Goal: Task Accomplishment & Management: Complete application form

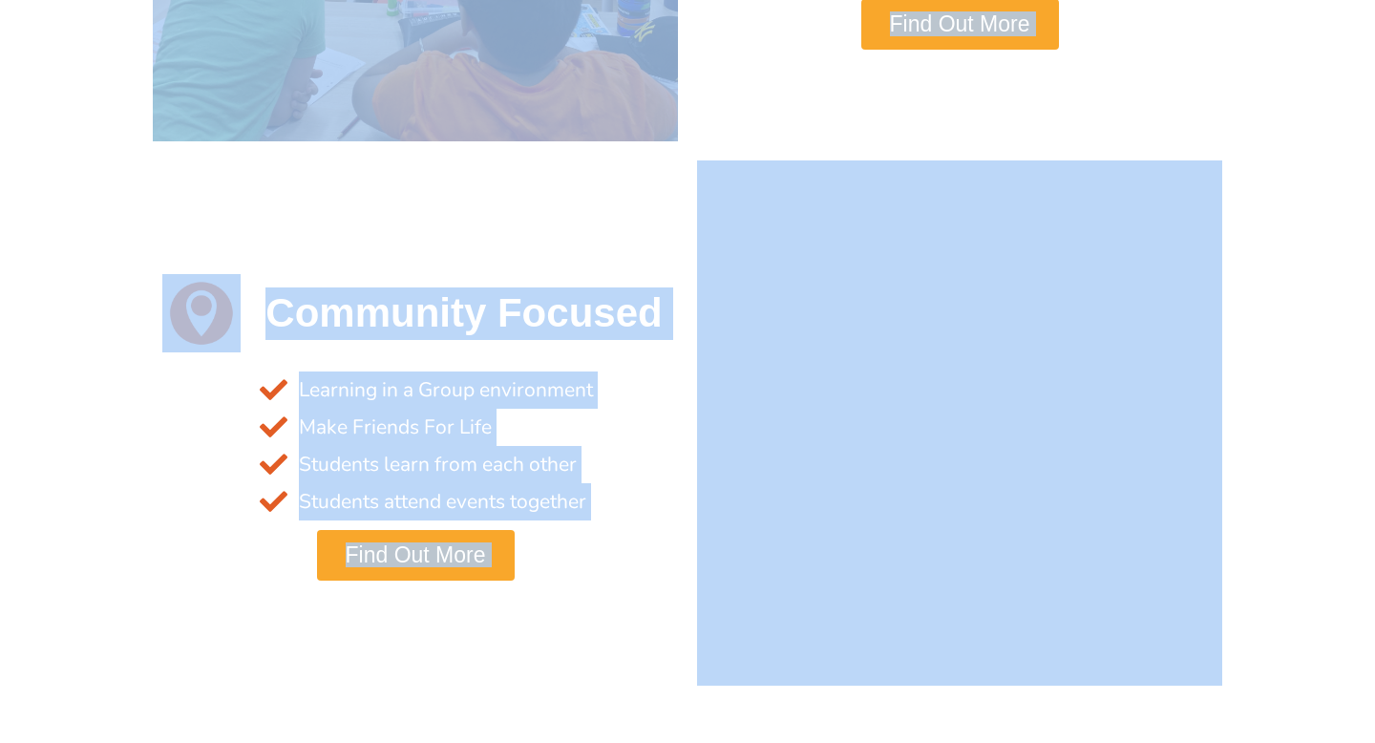
scroll to position [2455, 0]
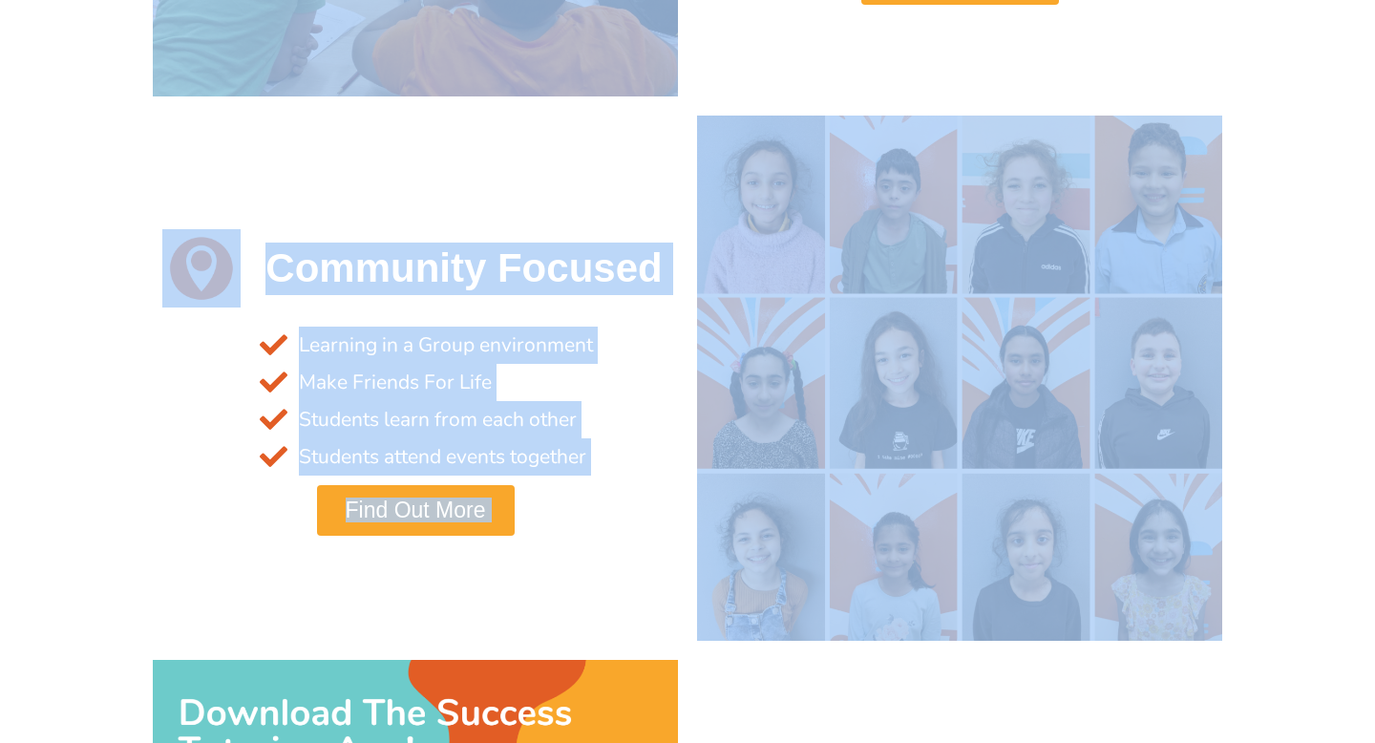
click at [62, 710] on div "Why Success Tutoring? Australia's Newest Tutoring Network! Personalised Program…" at bounding box center [687, 278] width 1375 height 5619
click at [55, 605] on section "Community Focused Learning in a Group environment Make Friends For Life Student…" at bounding box center [687, 378] width 1375 height 544
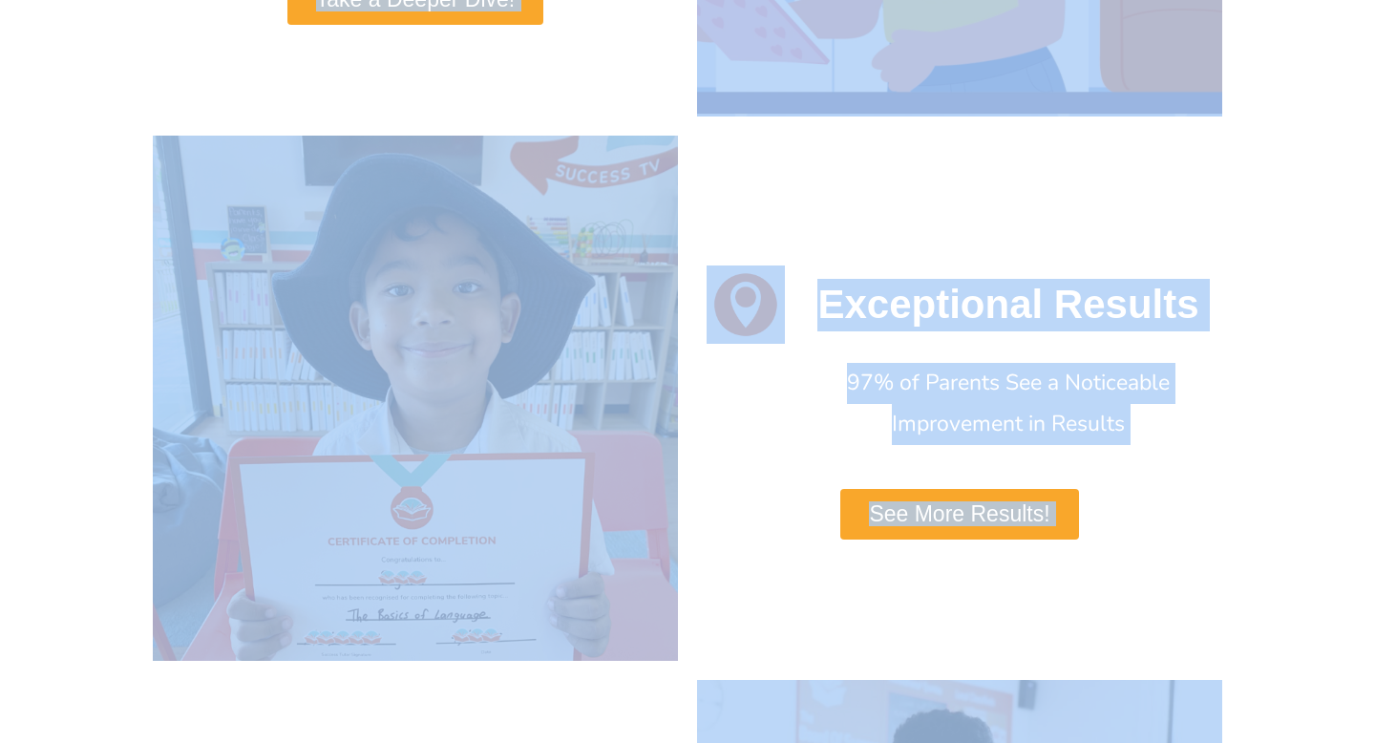
scroll to position [0, 0]
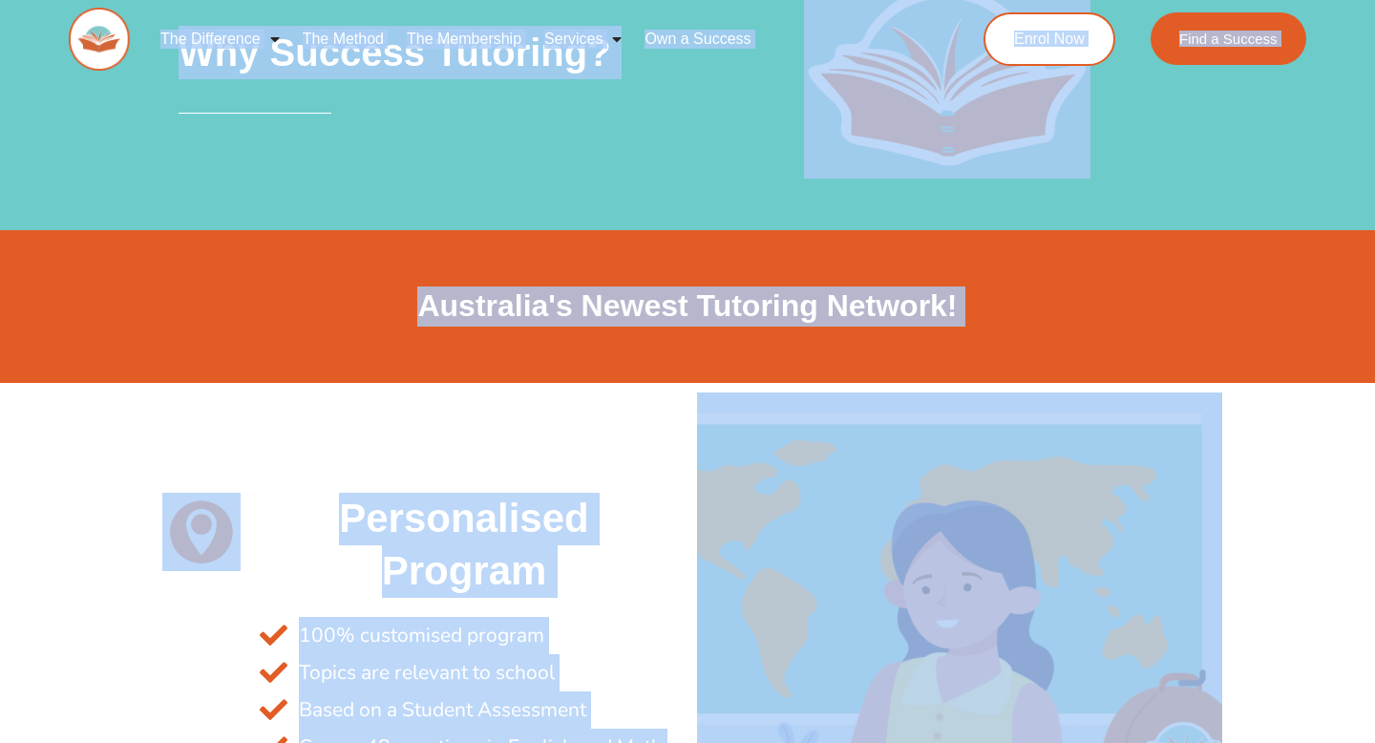
drag, startPoint x: 64, startPoint y: 585, endPoint x: 225, endPoint y: 31, distance: 577.0
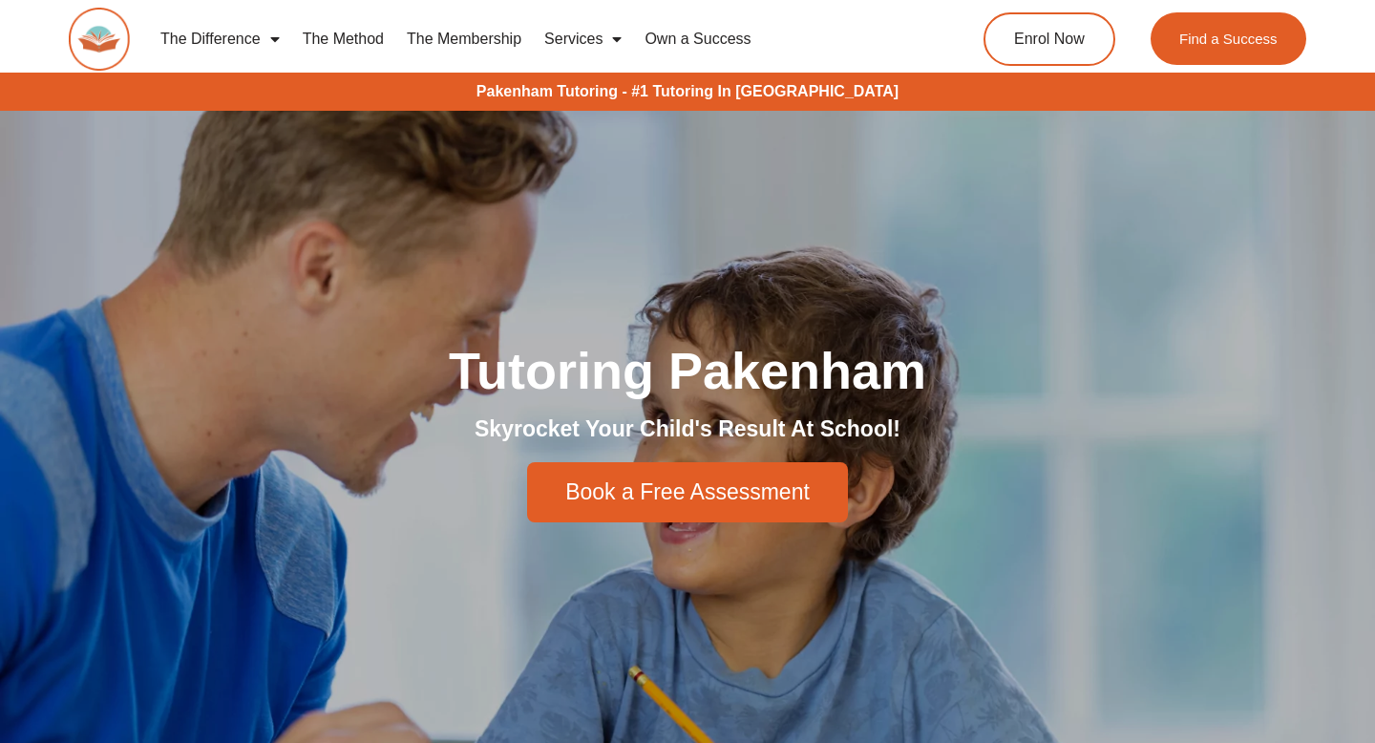
click at [590, 26] on link "Services" at bounding box center [583, 39] width 100 height 44
click at [593, 36] on link "Services" at bounding box center [583, 39] width 100 height 44
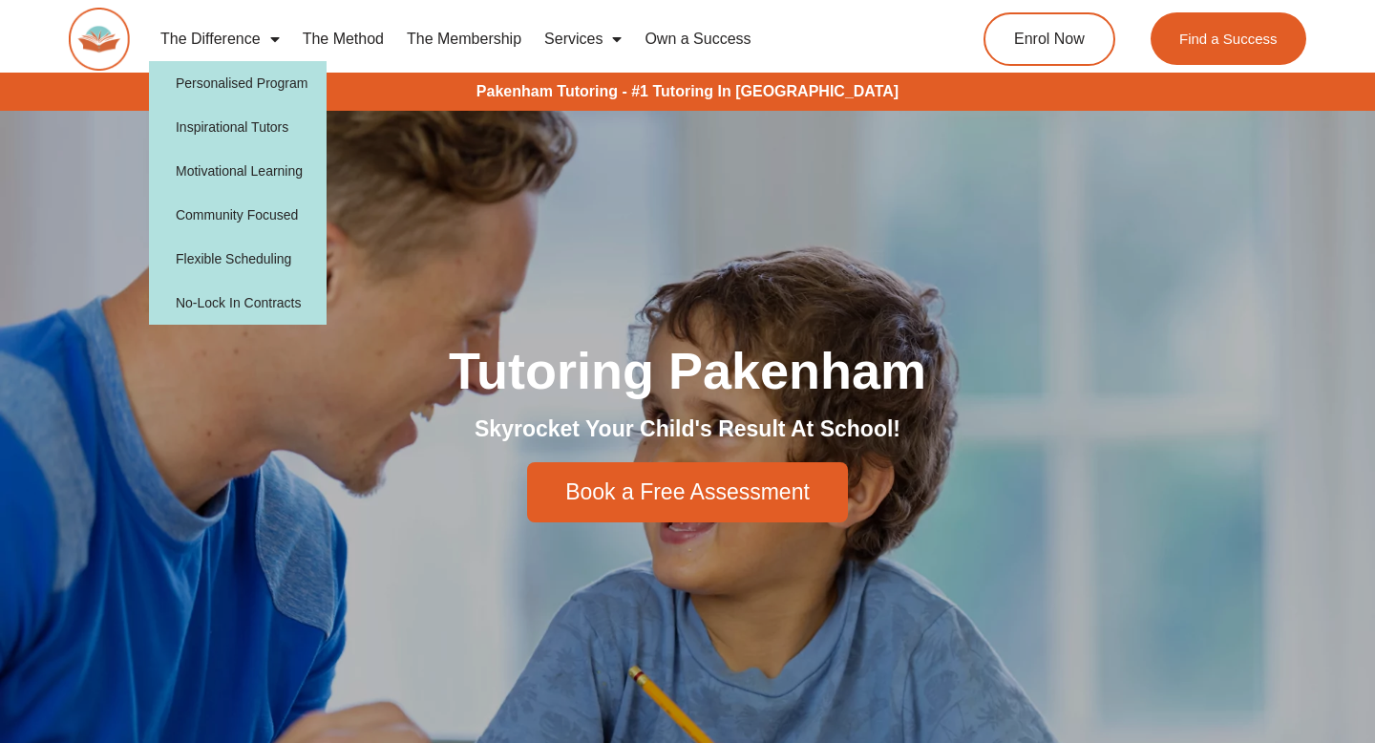
click at [266, 39] on span "Menu" at bounding box center [270, 39] width 19 height 34
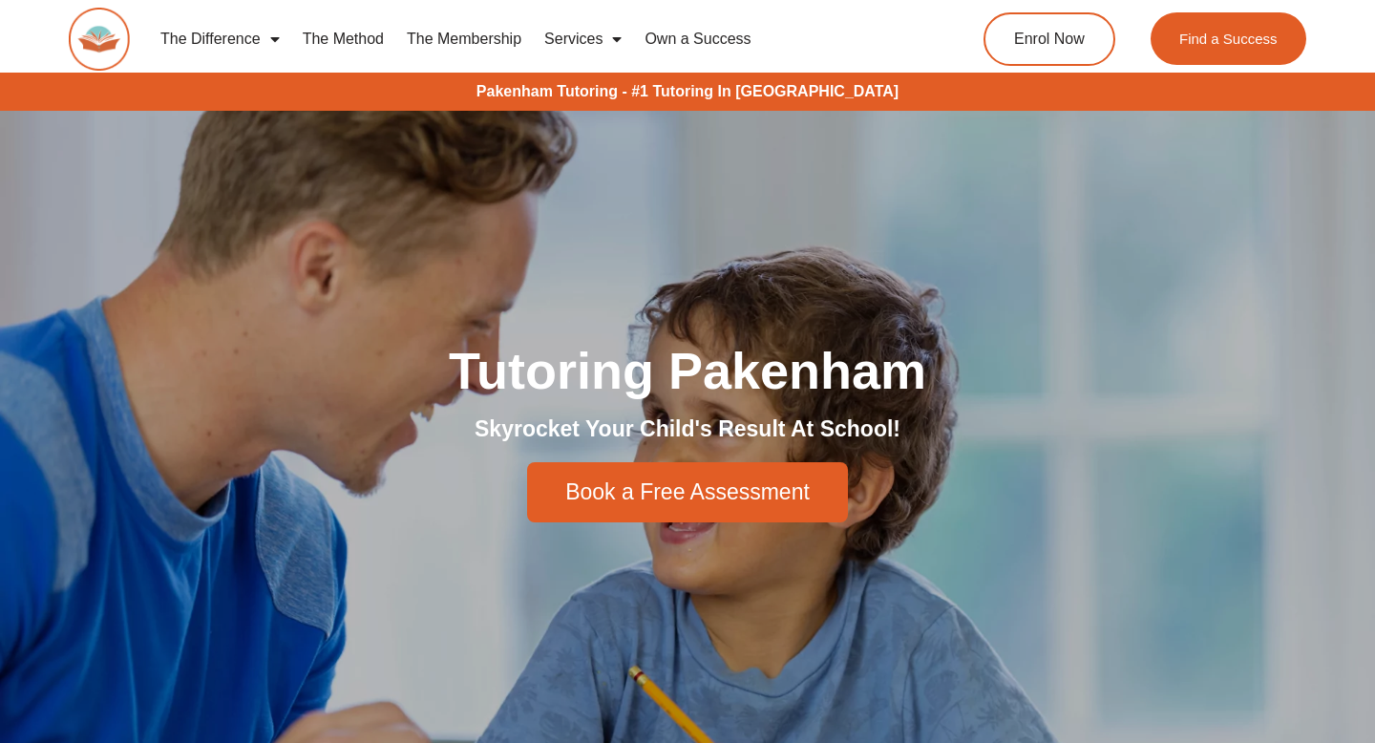
click at [277, 31] on span "Menu" at bounding box center [270, 39] width 19 height 34
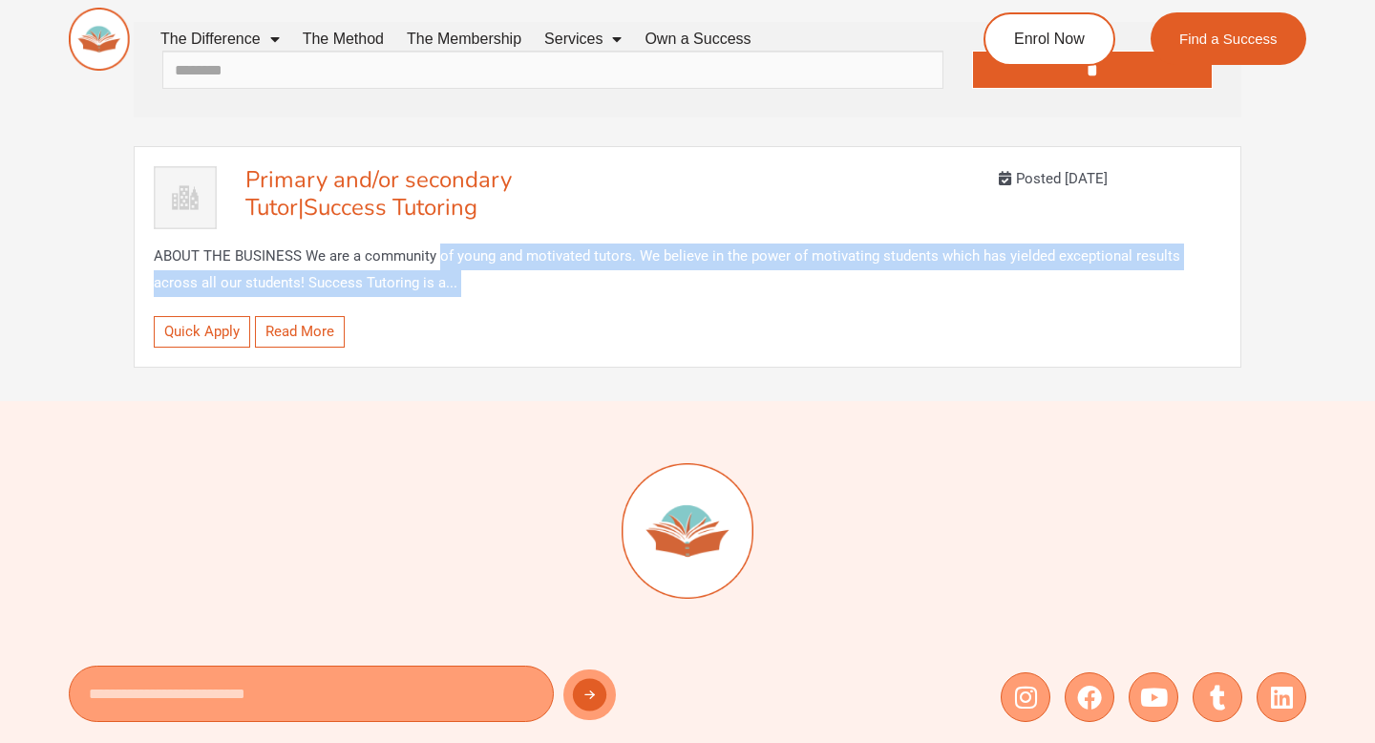
drag, startPoint x: 449, startPoint y: 267, endPoint x: 393, endPoint y: 388, distance: 132.9
click at [394, 373] on div "Primary and/or secondary Tutor | Success Tutoring Posted 3 years ago ABOUT THE …" at bounding box center [688, 257] width 1108 height 250
click at [406, 315] on div "Quick Apply Read More View less" at bounding box center [688, 332] width 1068 height 51
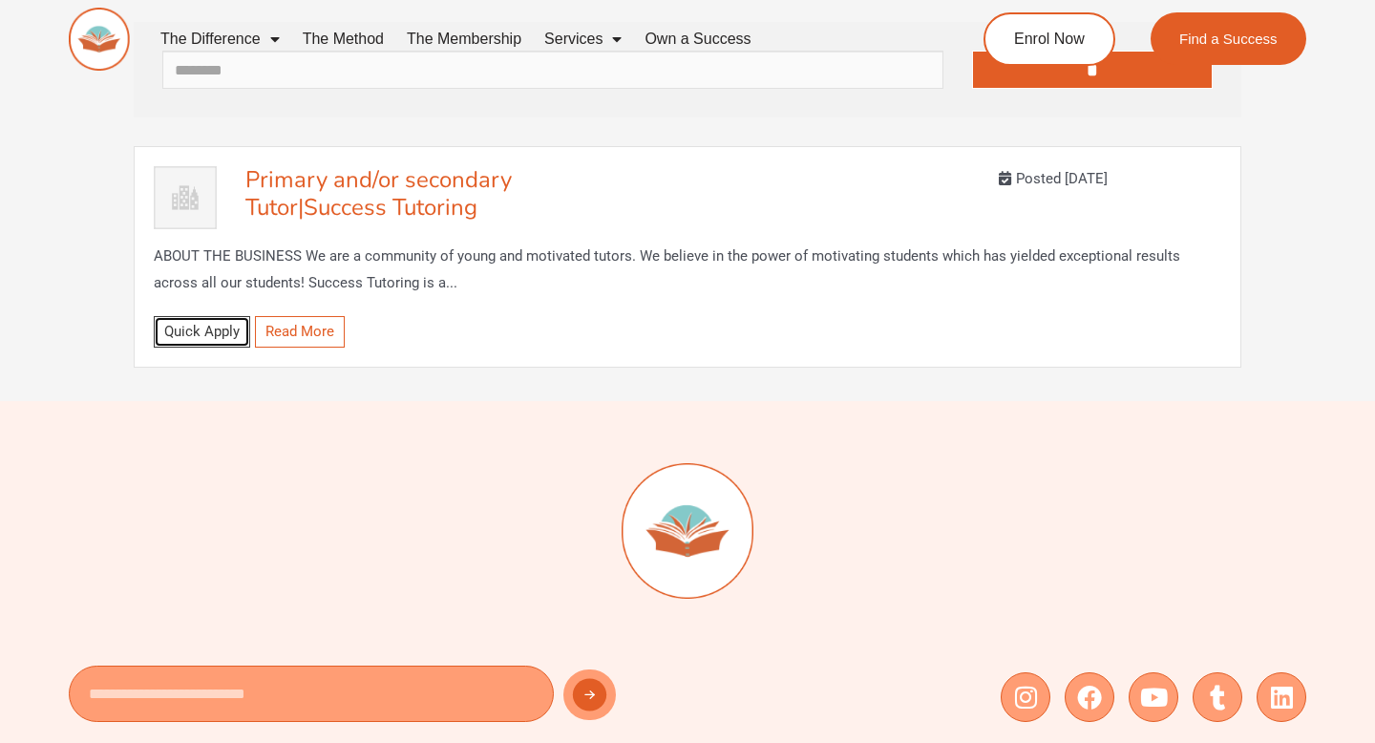
click at [173, 323] on link "Quick Apply" at bounding box center [202, 332] width 96 height 32
click at [173, 332] on link "Quick Apply" at bounding box center [202, 332] width 96 height 32
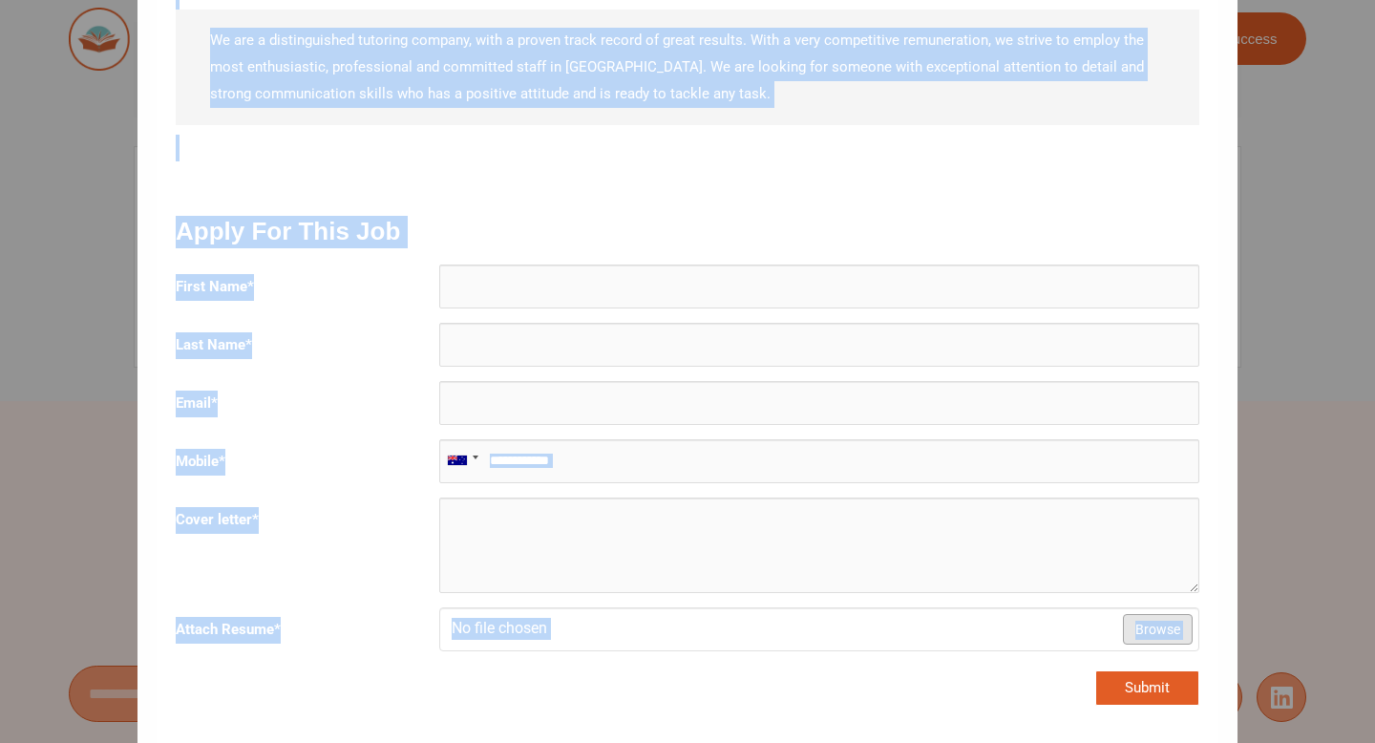
scroll to position [2989, 0]
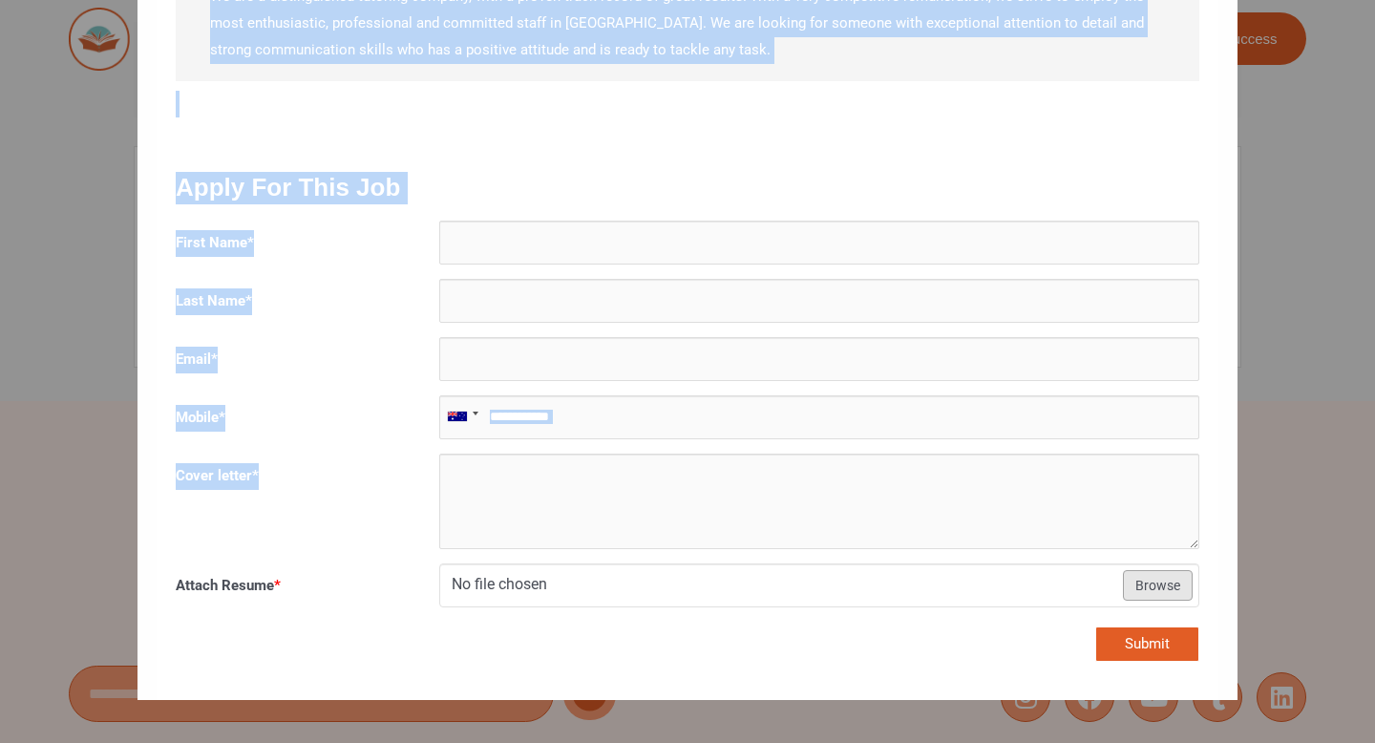
drag, startPoint x: 301, startPoint y: 323, endPoint x: 387, endPoint y: 486, distance: 184.6
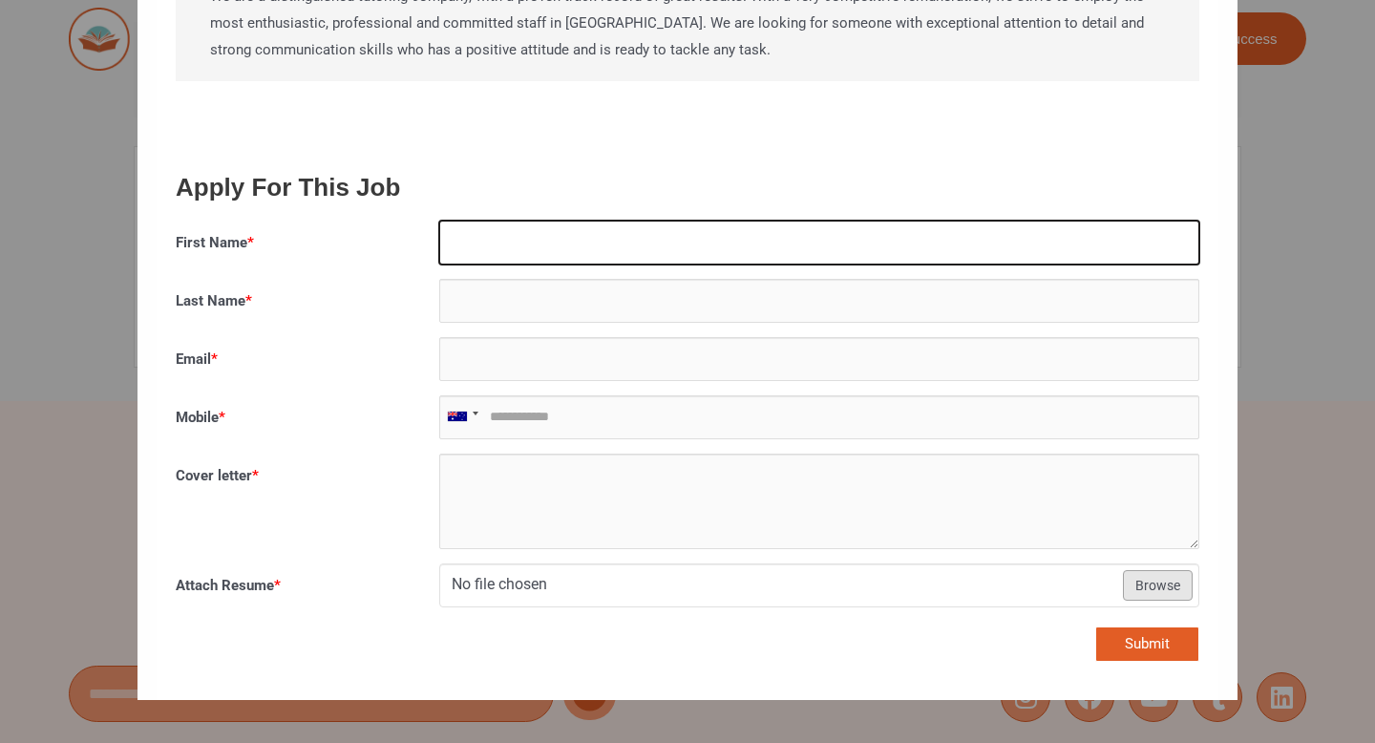
click at [557, 221] on input "First Name *" at bounding box center [819, 243] width 761 height 44
type input "*****"
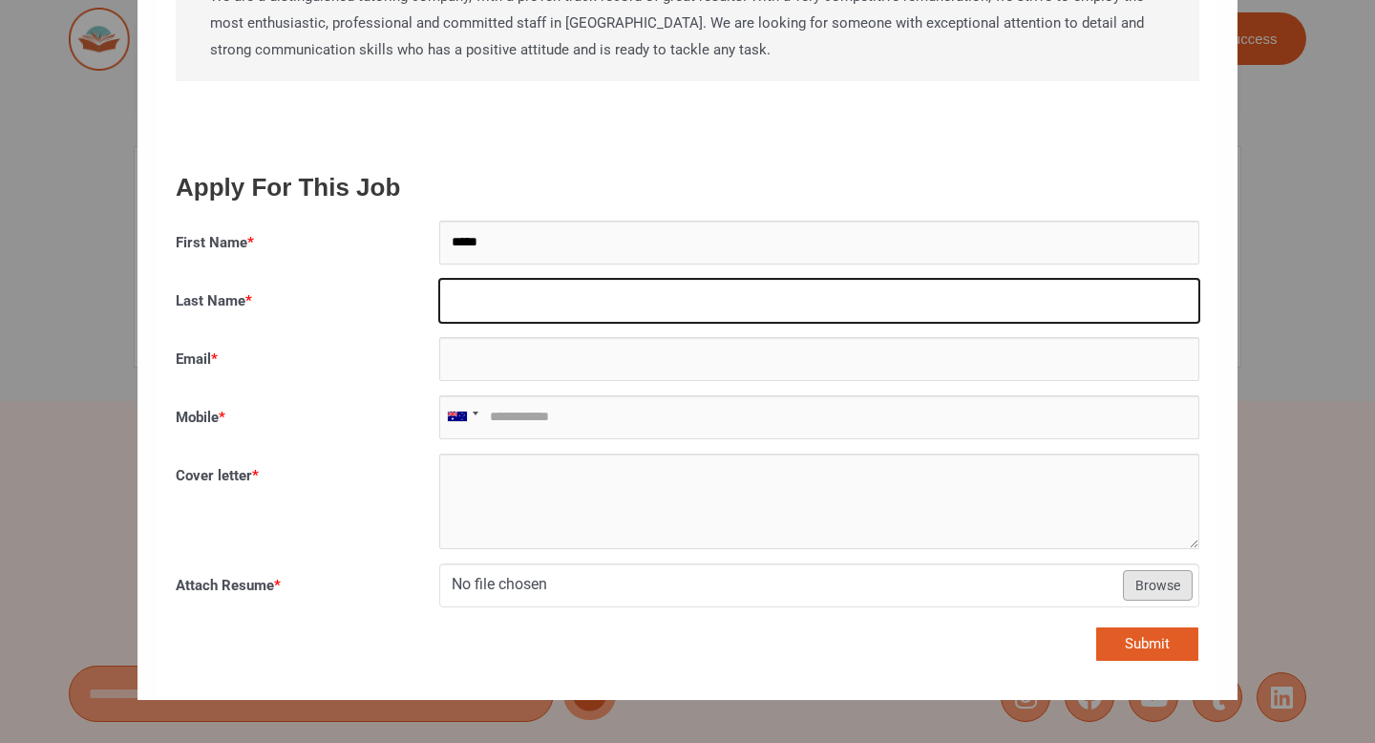
type input "******"
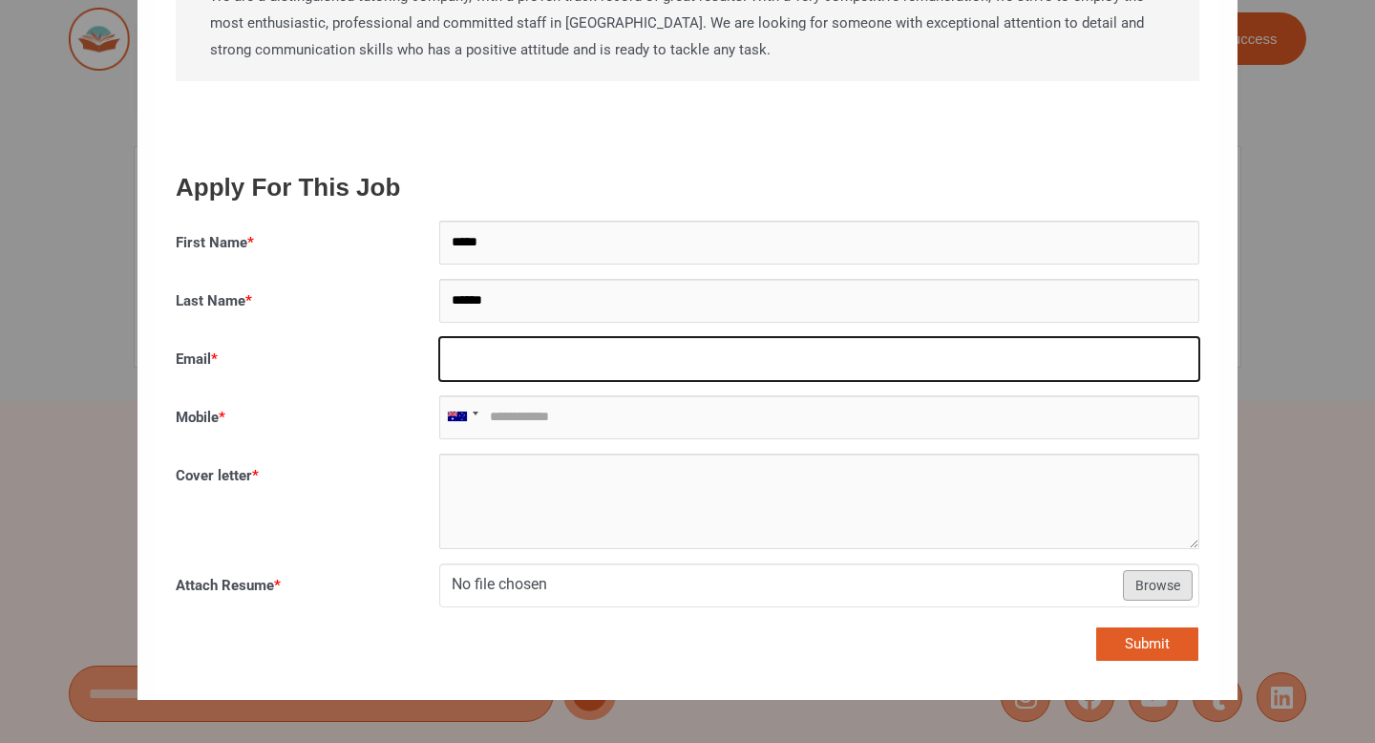
type input "**********"
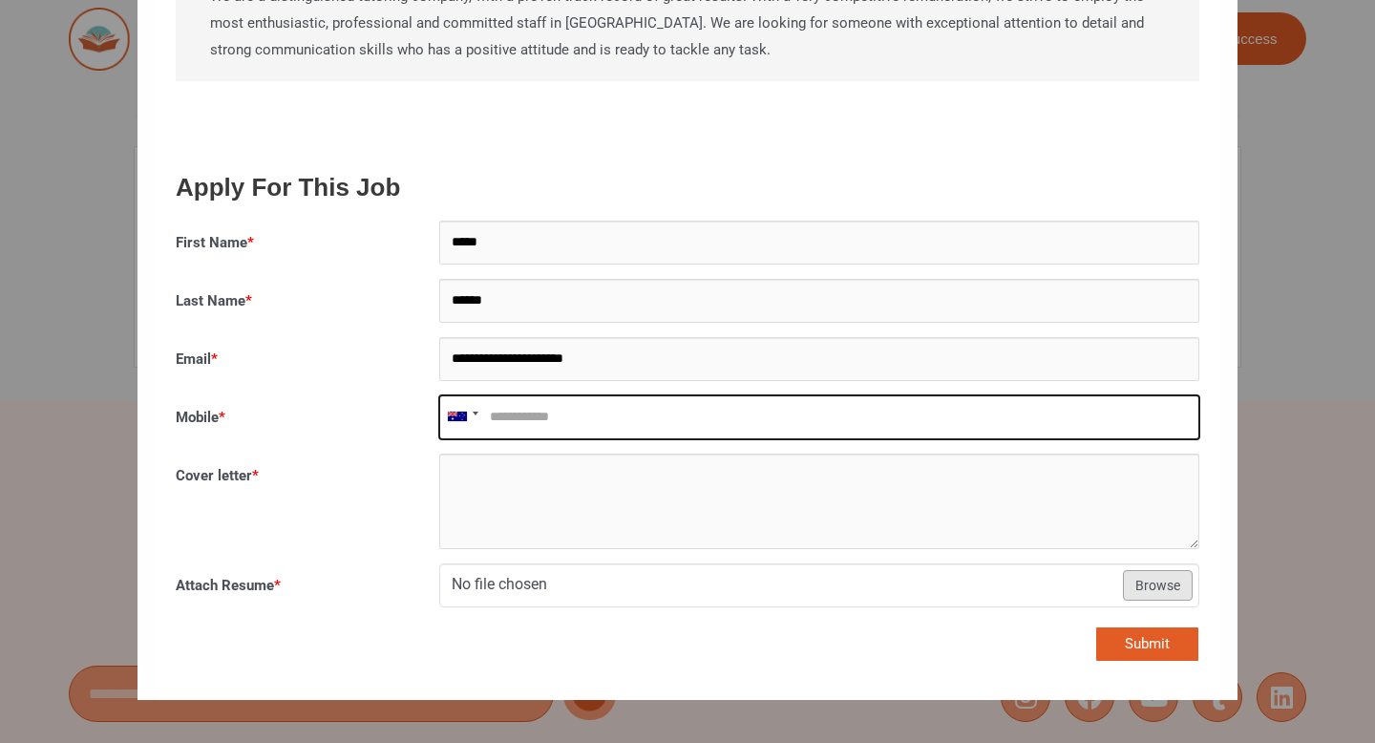
type input "**********"
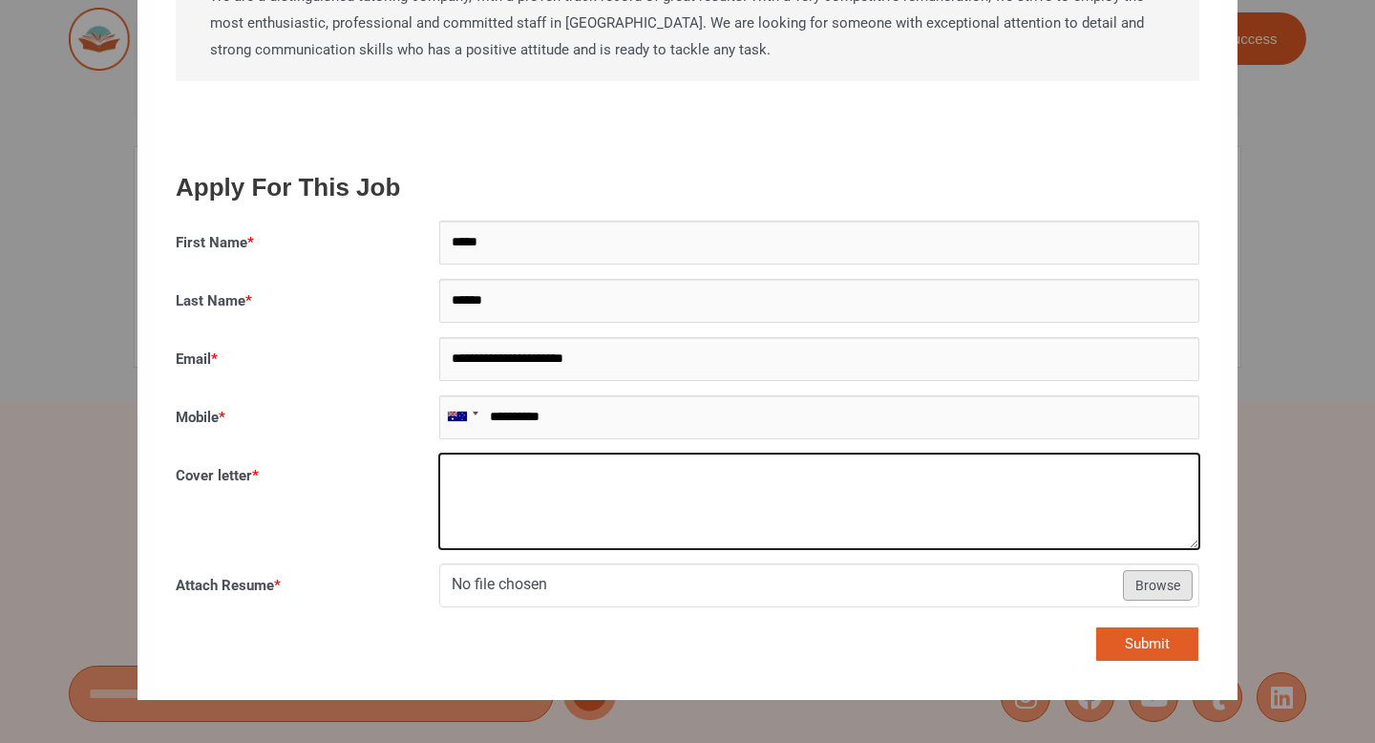
click at [570, 454] on textarea "Cover letter *" at bounding box center [819, 502] width 761 height 96
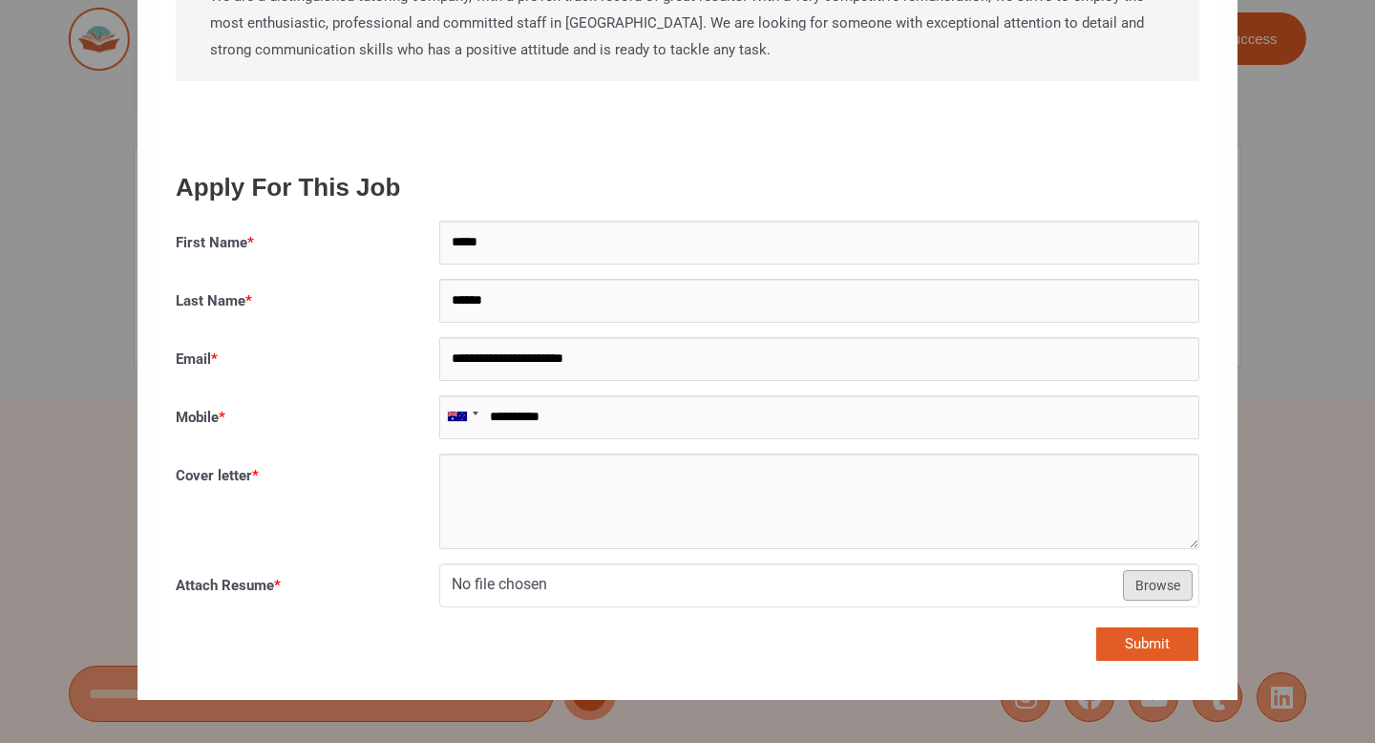
click at [444, 622] on div "Submit" at bounding box center [687, 651] width 1053 height 59
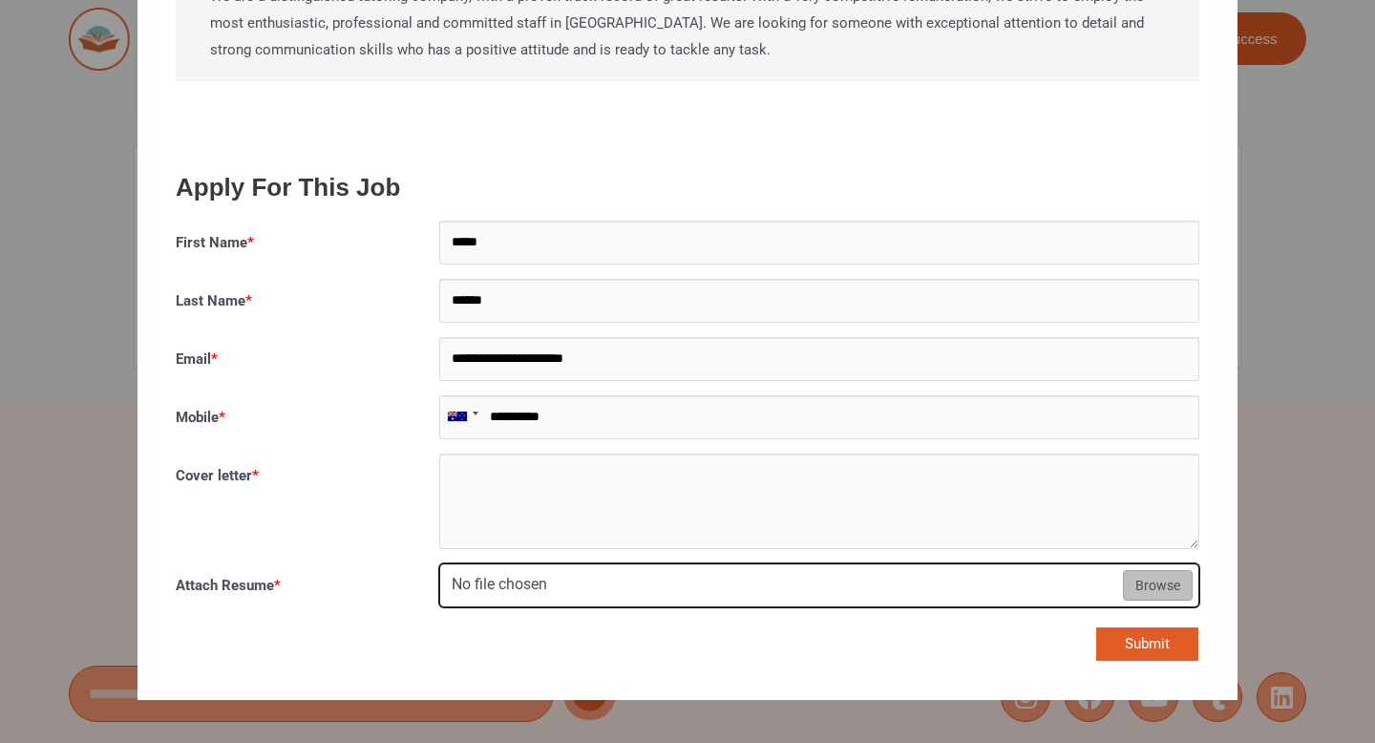
click at [514, 564] on input "Attach Resume *" at bounding box center [819, 586] width 759 height 44
type input "**********"
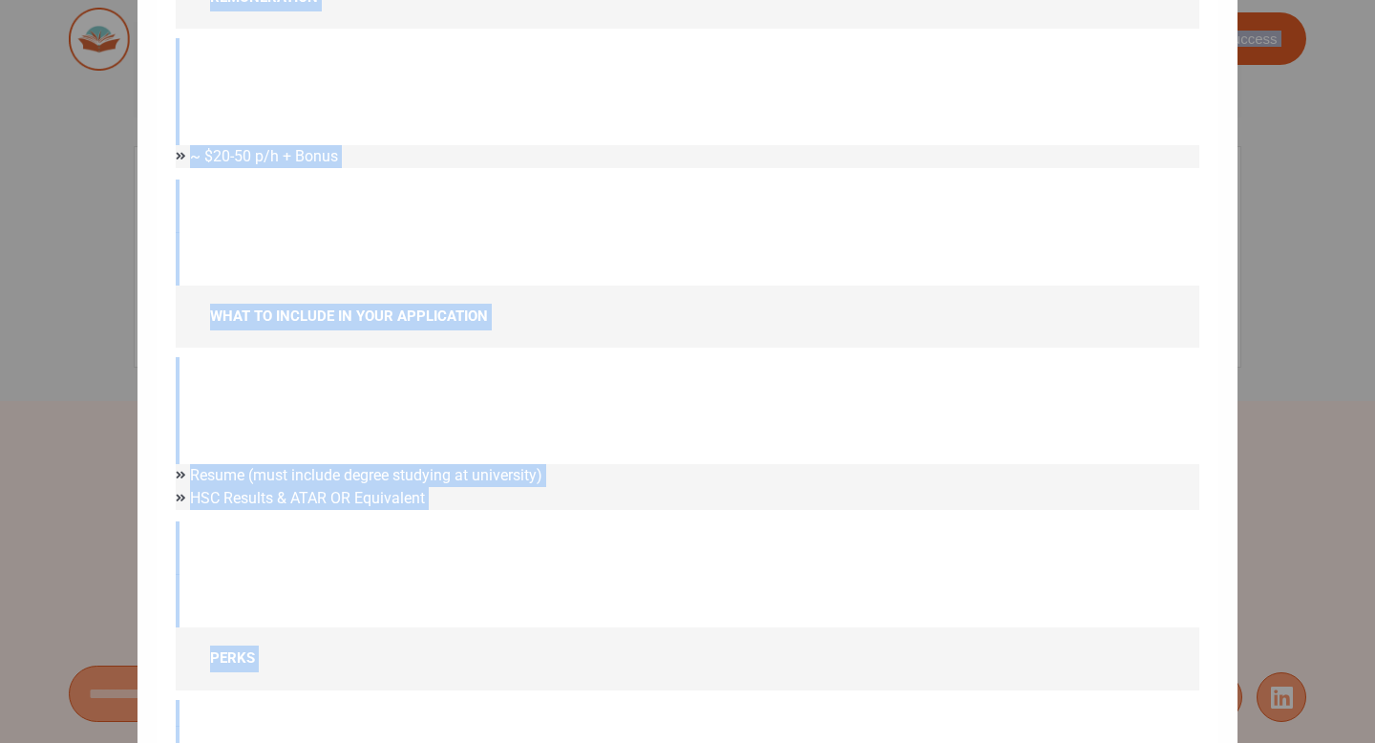
scroll to position [1234, 0]
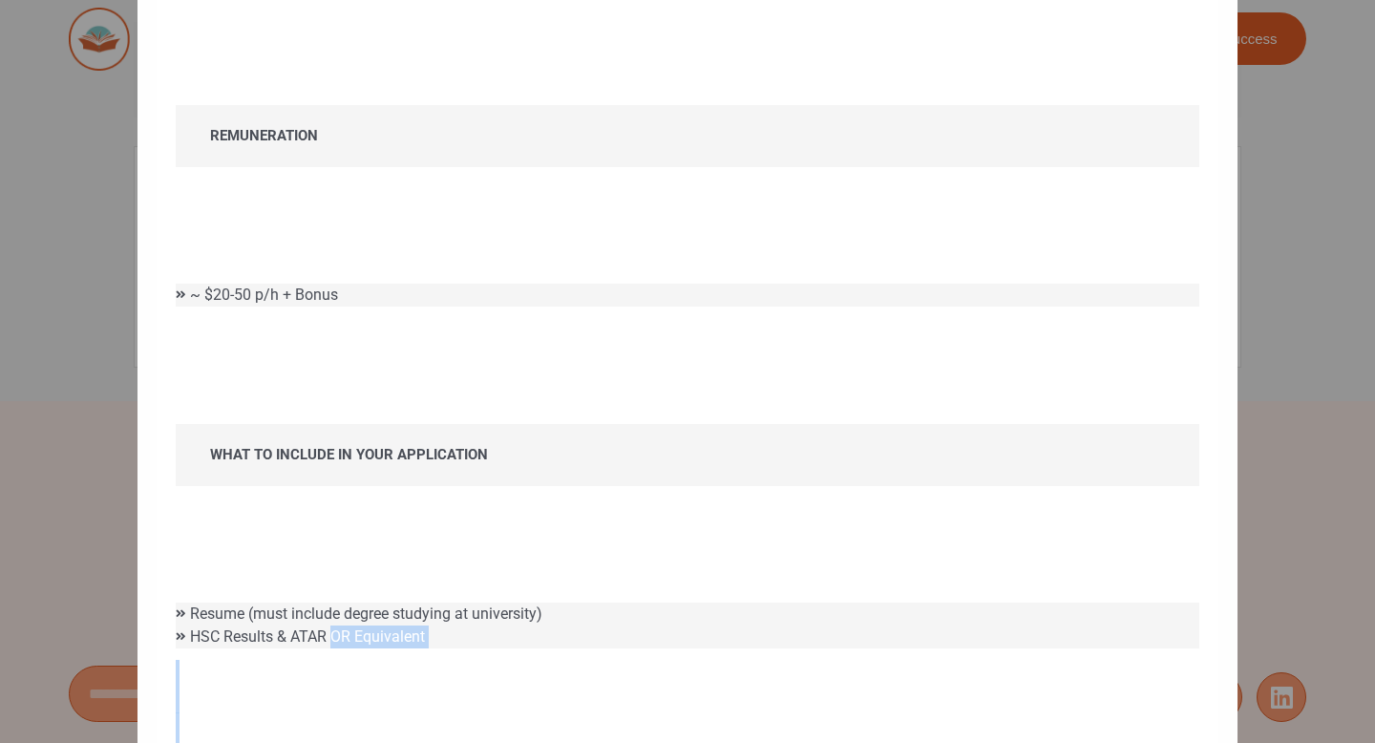
drag, startPoint x: 361, startPoint y: 458, endPoint x: 342, endPoint y: 631, distance: 173.9
click at [340, 615] on div "Primary and/or secondary Tutor Success Tutoring Posted 3 years ago Motivate • I…" at bounding box center [688, 645] width 1062 height 3620
click at [330, 626] on li "HSC Results & ATAR OR Equivalent" at bounding box center [688, 637] width 1024 height 23
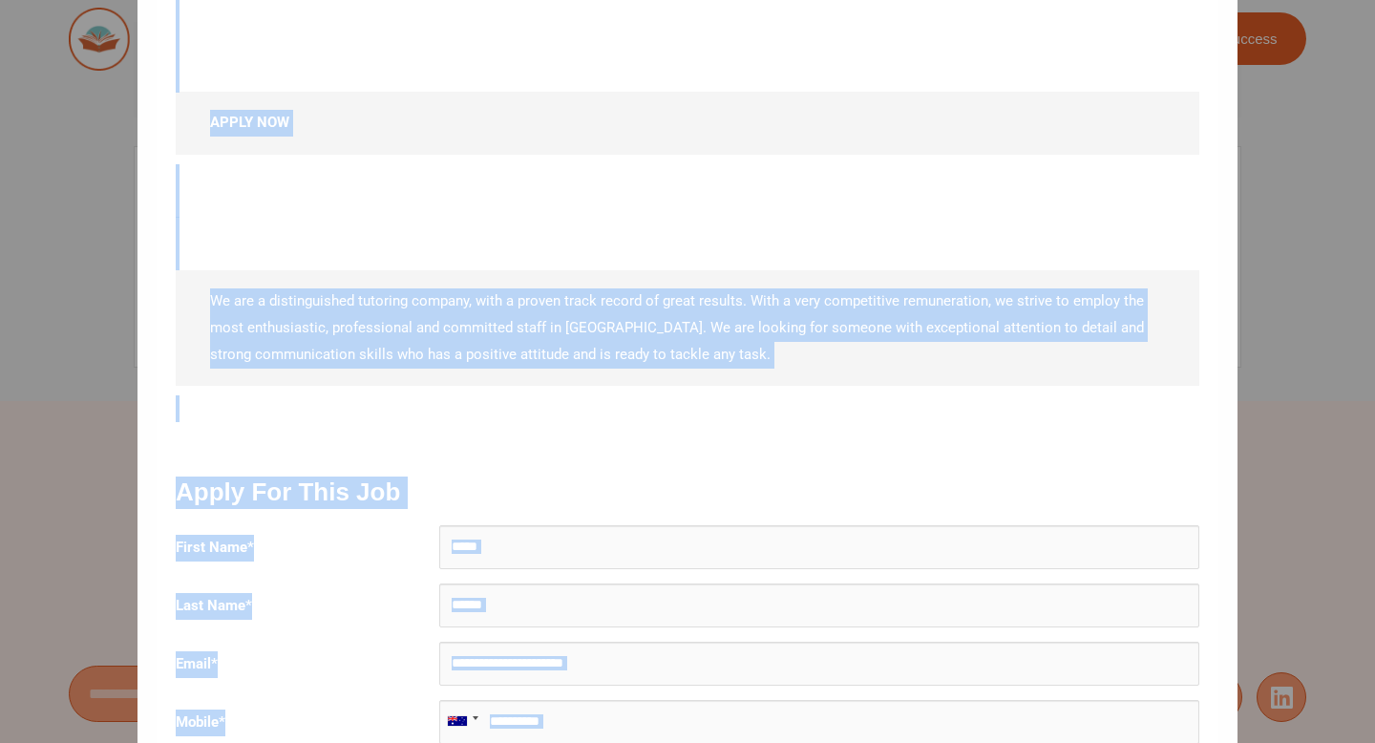
scroll to position [2700, 0]
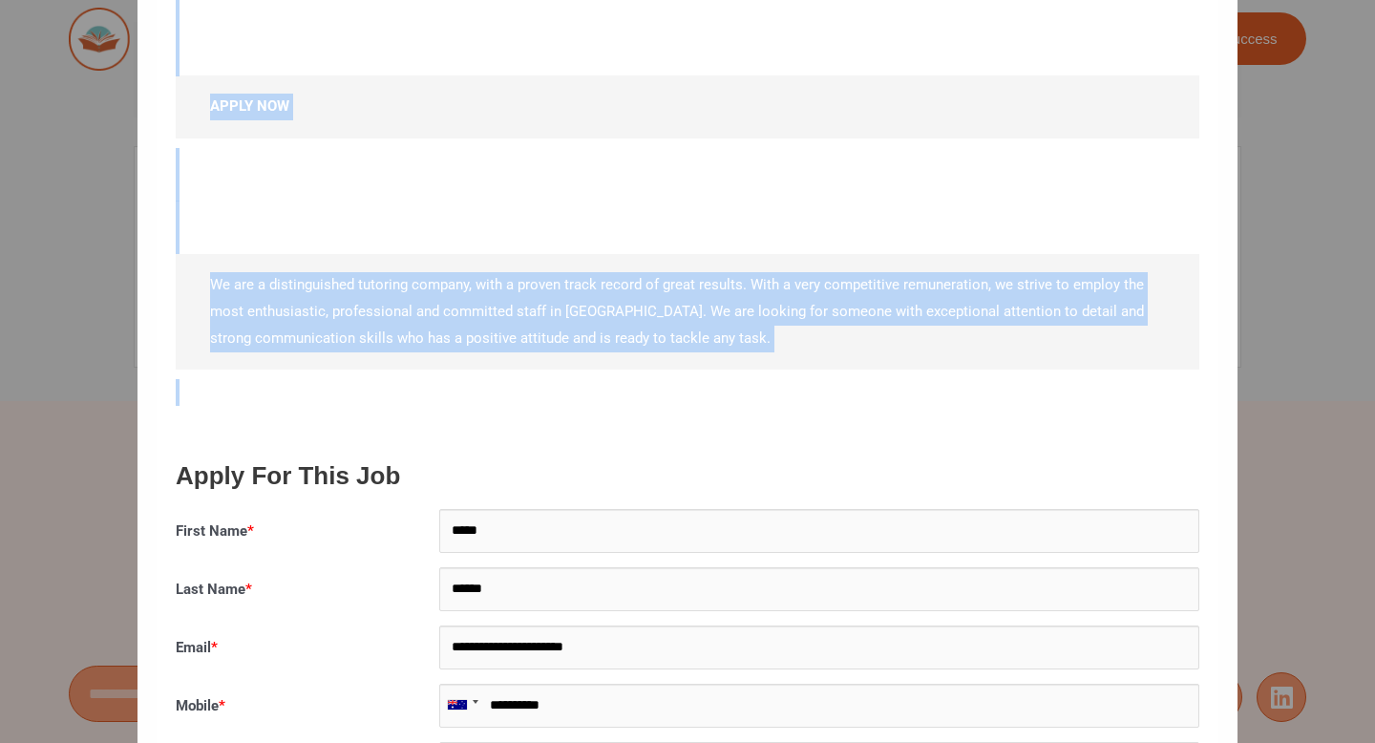
drag, startPoint x: 353, startPoint y: 609, endPoint x: 394, endPoint y: 395, distance: 217.9
click at [394, 406] on div at bounding box center [688, 415] width 1024 height 19
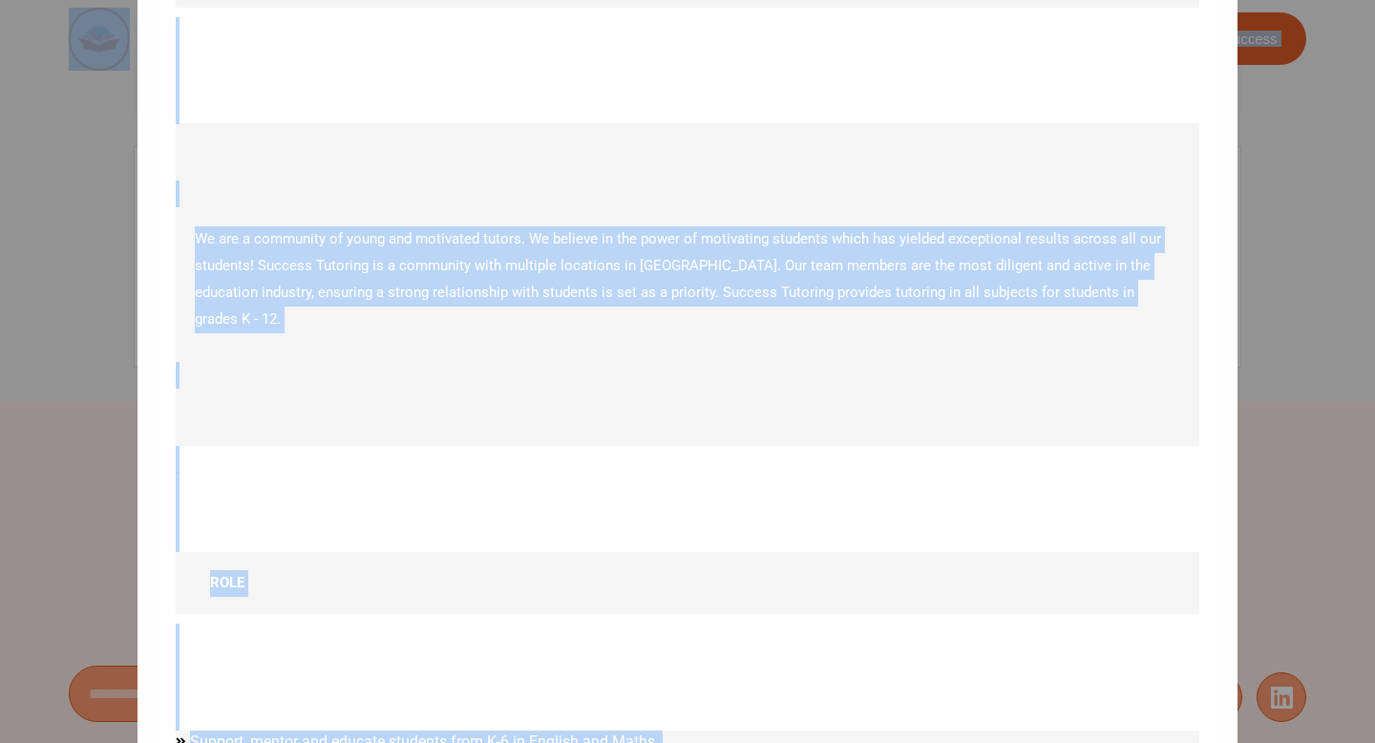
scroll to position [0, 0]
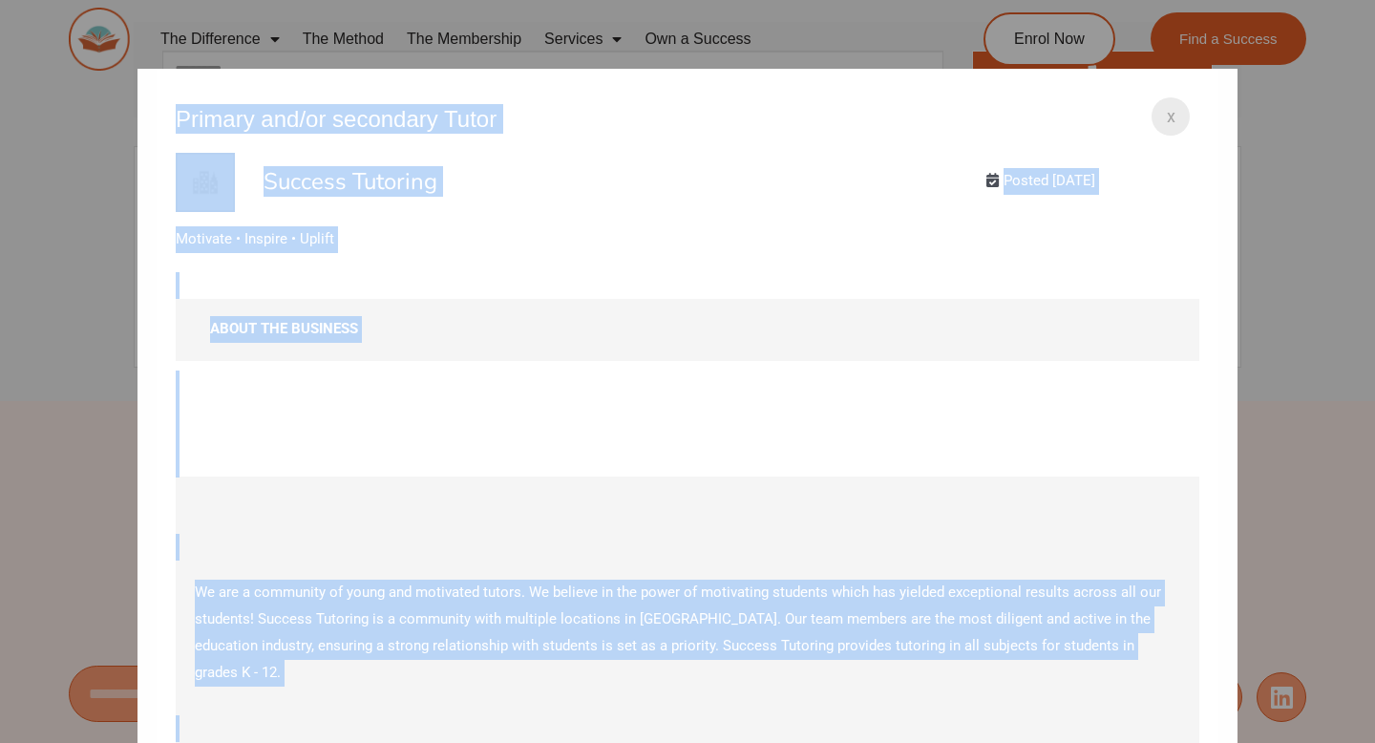
drag, startPoint x: 588, startPoint y: 382, endPoint x: 191, endPoint y: 99, distance: 487.7
copy div "Primary and/or secondary Tutor Success Tutoring Posted 3 years ago Motivate • I…"
click at [542, 489] on div "We are a community of young and motivated tutors. We believe in the power of mo…" at bounding box center [688, 638] width 1024 height 322
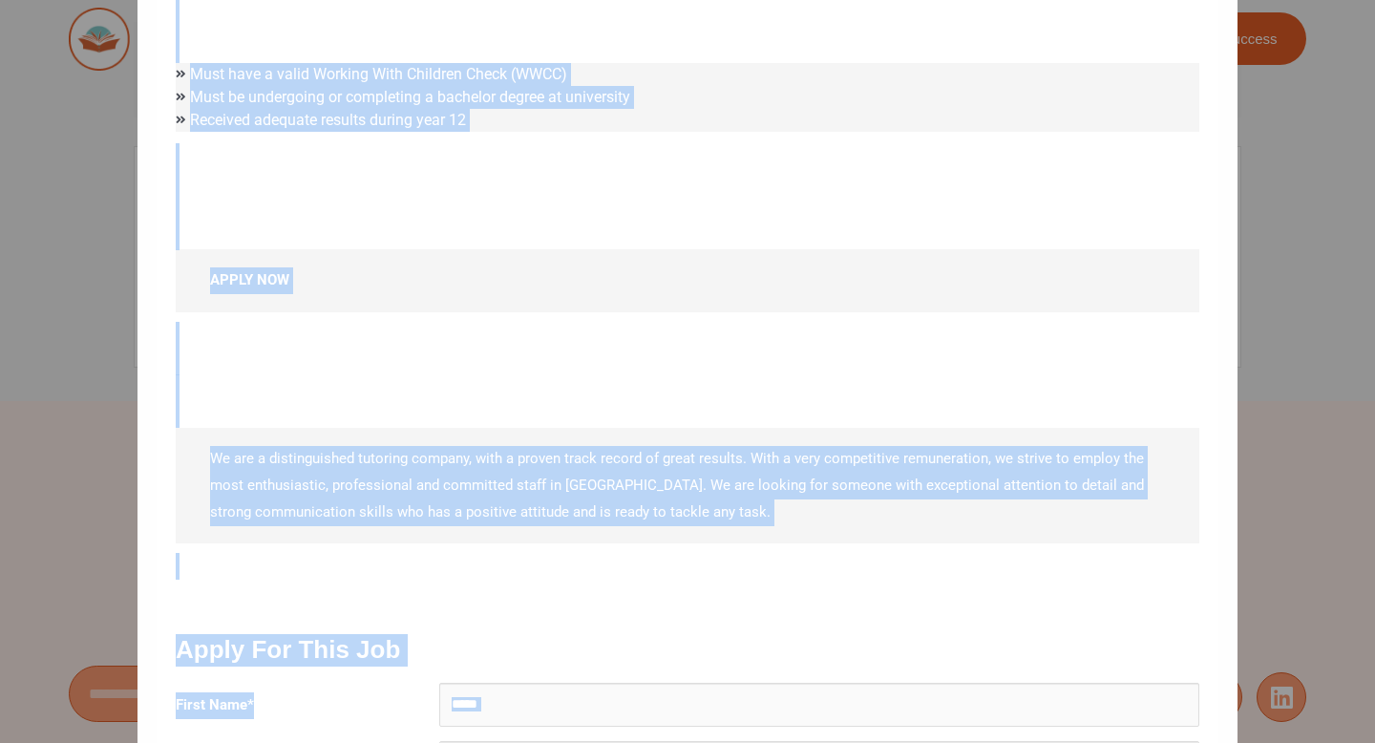
scroll to position [2641, 0]
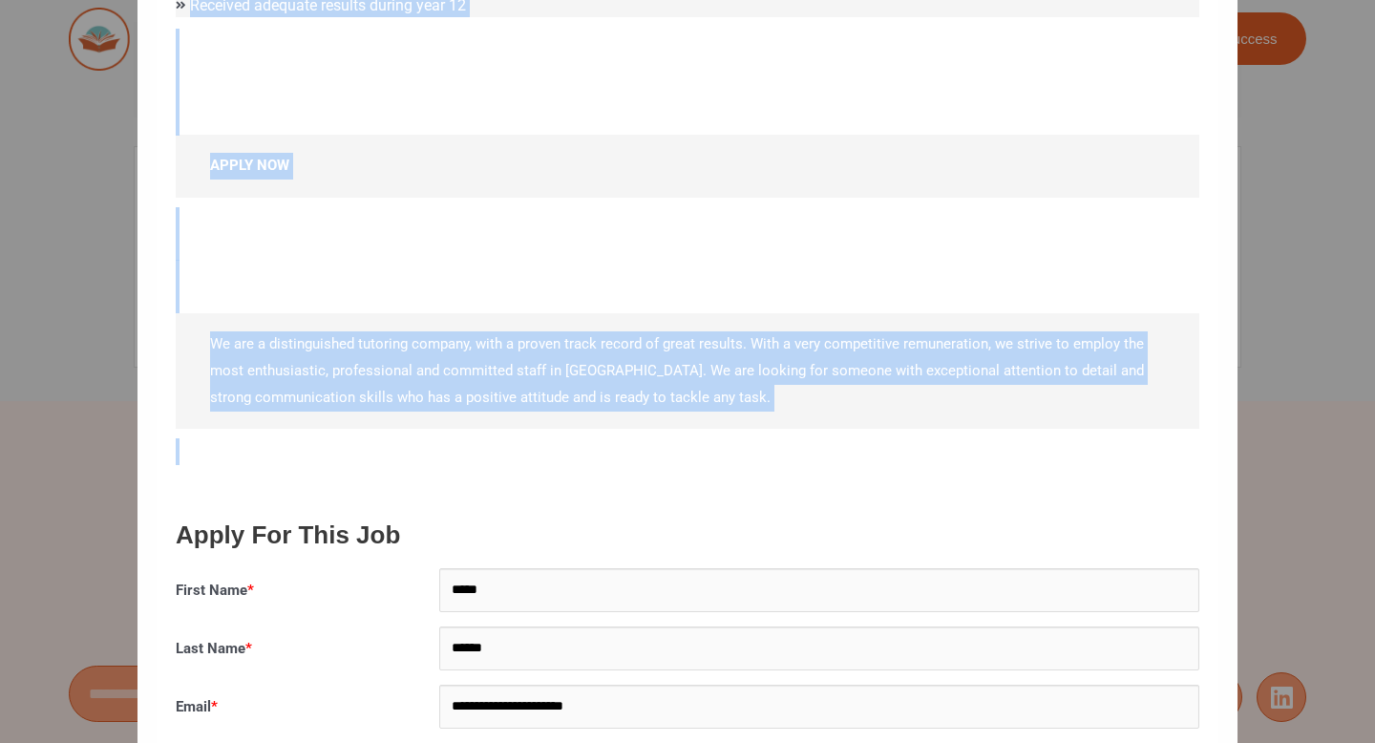
drag, startPoint x: 185, startPoint y: 122, endPoint x: 610, endPoint y: 446, distance: 534.3
copy div "rimary and/or secondary Tutor Success Tutoring Posted 3 years ago Motivate • In…"
click at [591, 520] on h3 "Apply For This Job" at bounding box center [688, 536] width 1024 height 32
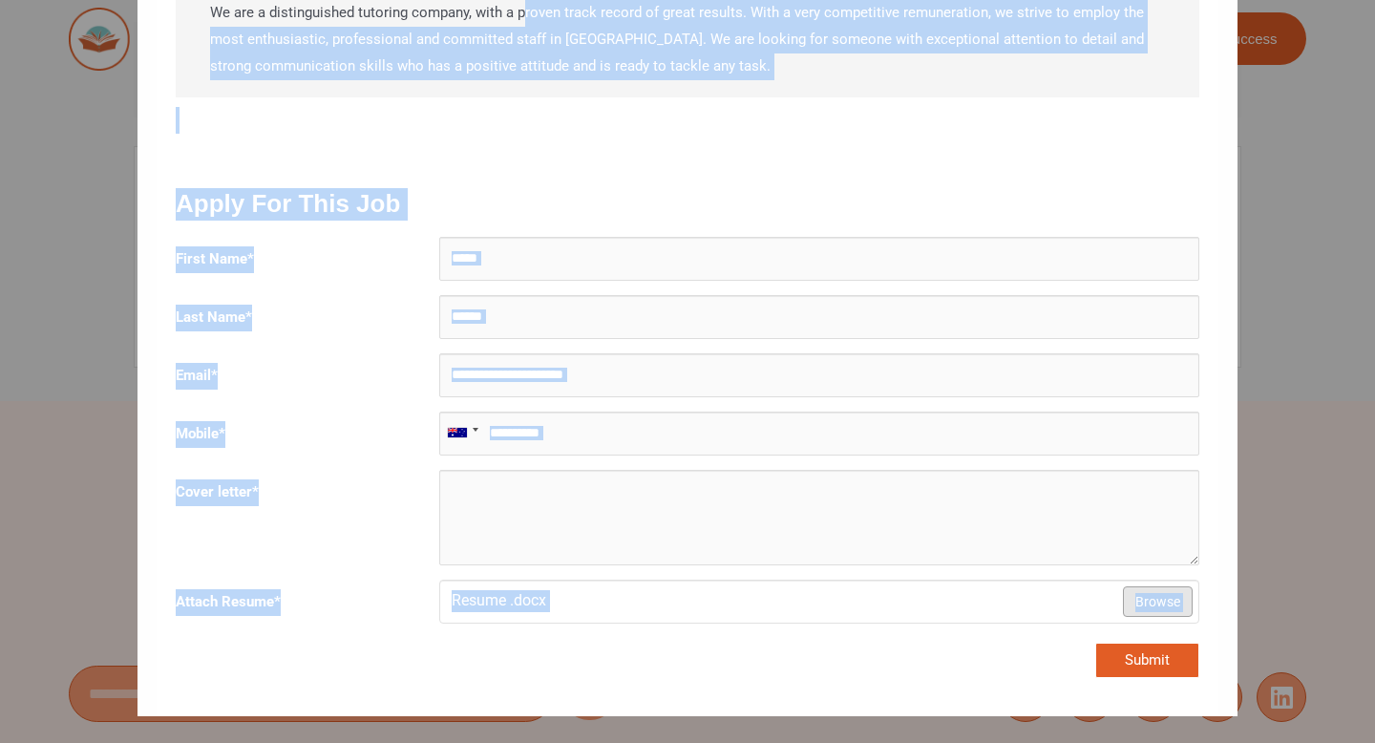
drag, startPoint x: 537, startPoint y: 321, endPoint x: 483, endPoint y: 714, distance: 396.2
click at [503, 734] on div "x Primary and/or secondary Tutor Success Tutoring Posted 3 years ago Motivate •…" at bounding box center [687, 371] width 1375 height 743
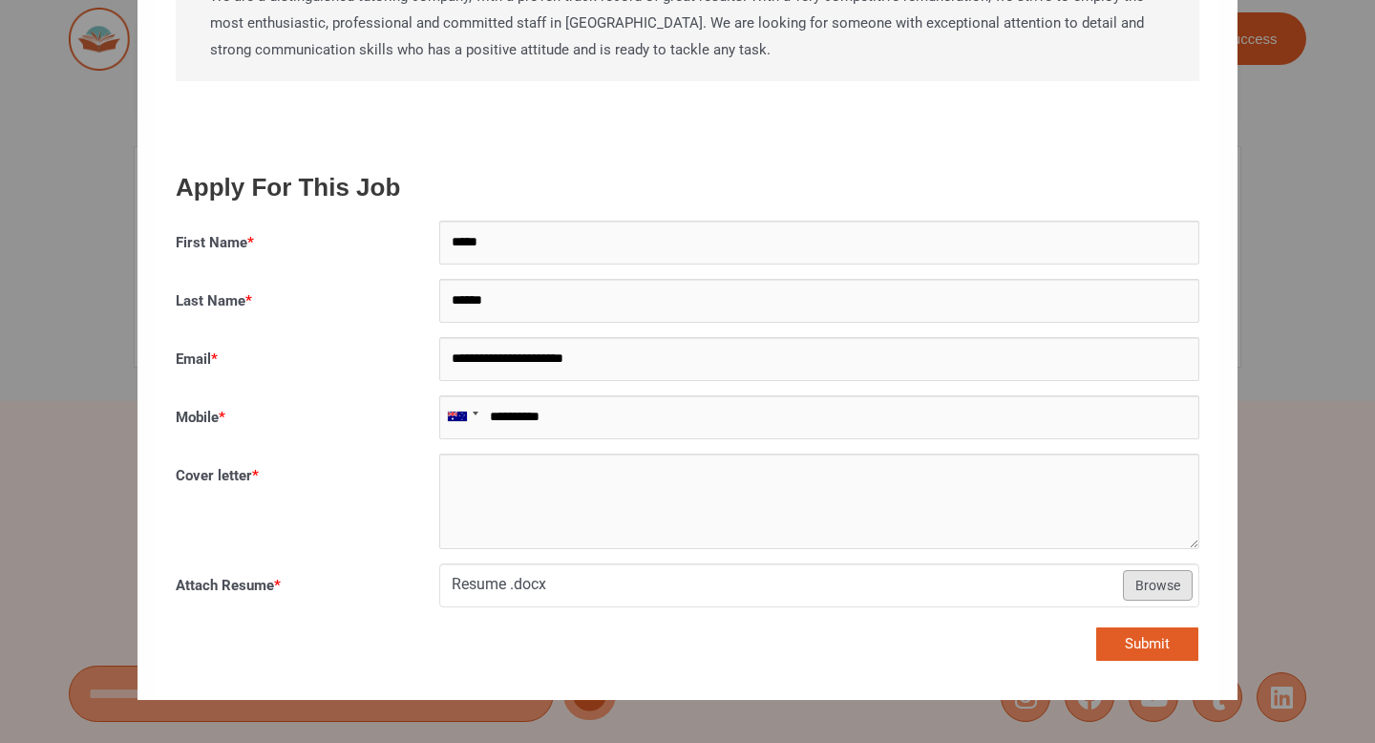
click at [390, 510] on div at bounding box center [687, 509] width 1053 height 110
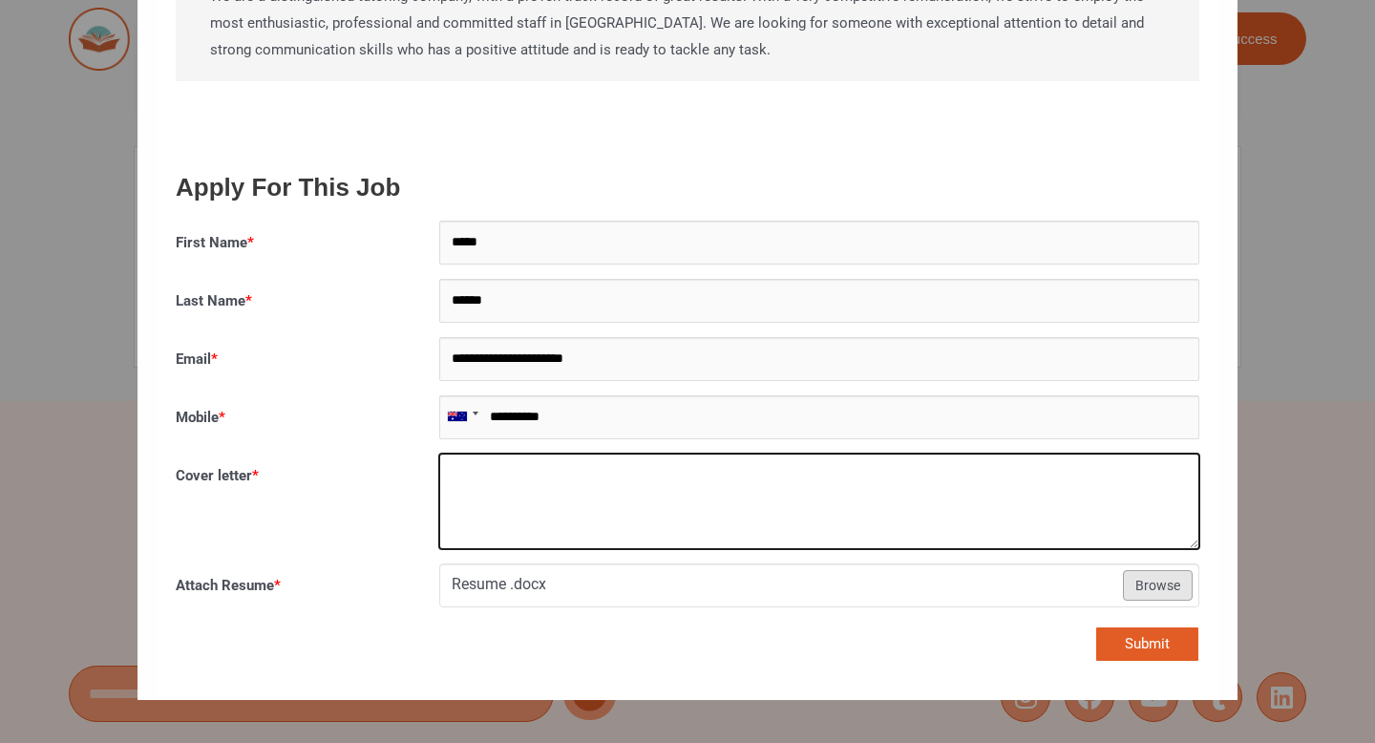
click at [1073, 455] on textarea "Cover letter *" at bounding box center [819, 502] width 761 height 96
click at [941, 479] on textarea "Cover letter *" at bounding box center [819, 502] width 761 height 96
click at [895, 467] on textarea "Cover letter *" at bounding box center [819, 502] width 761 height 96
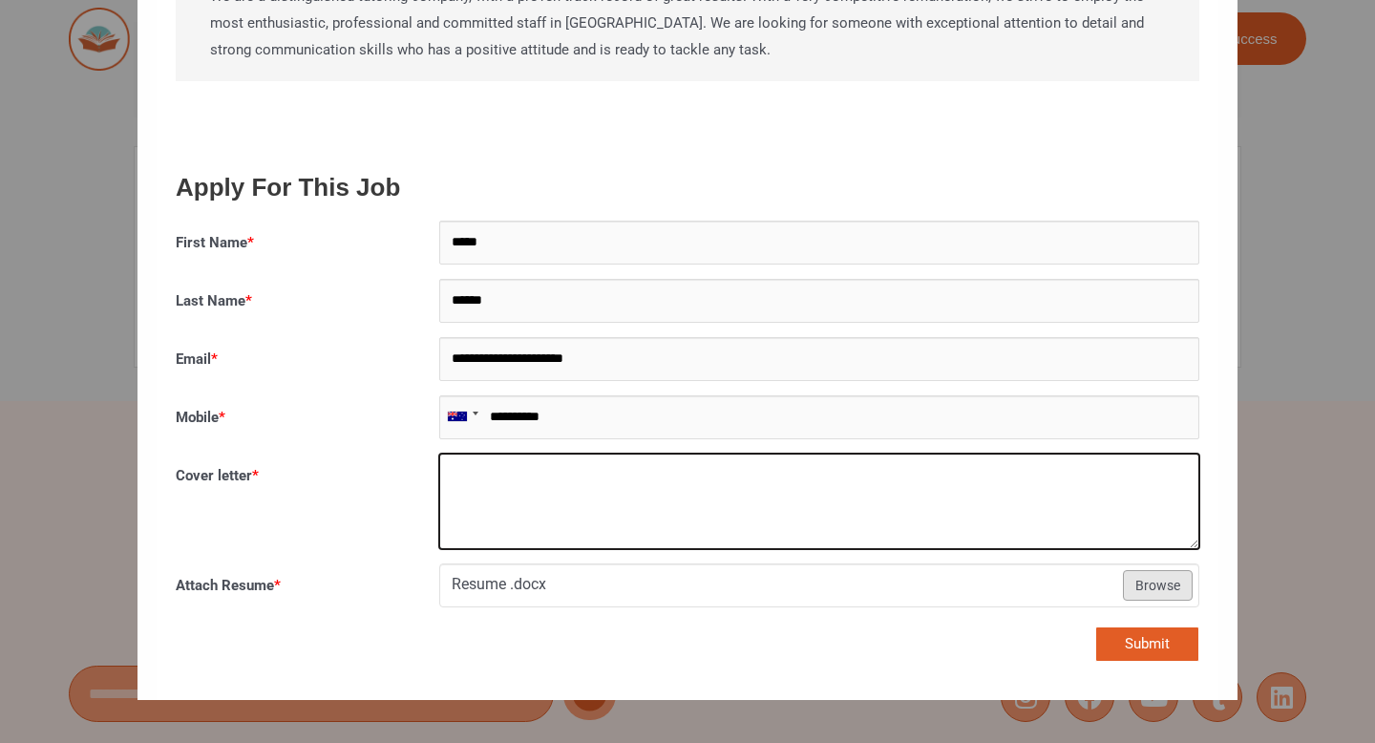
paste textarea "**********"
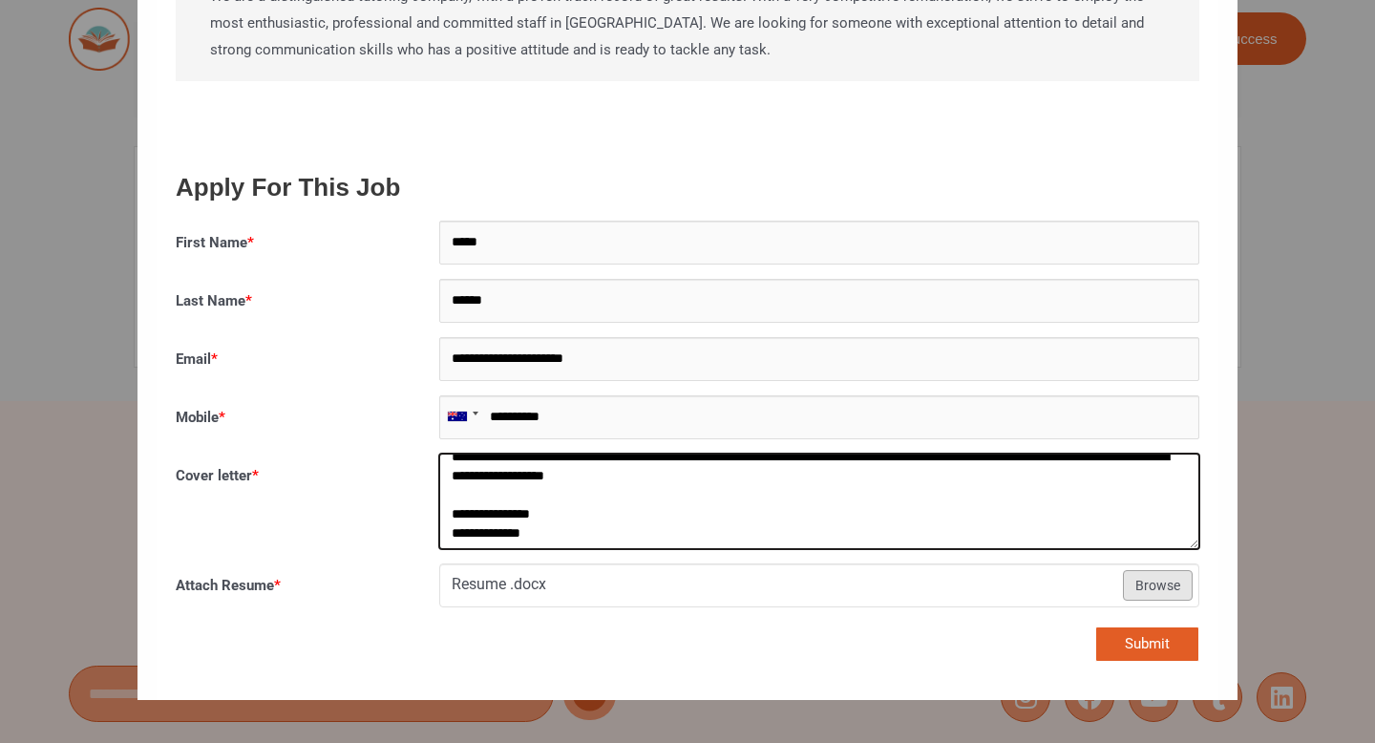
type textarea "**********"
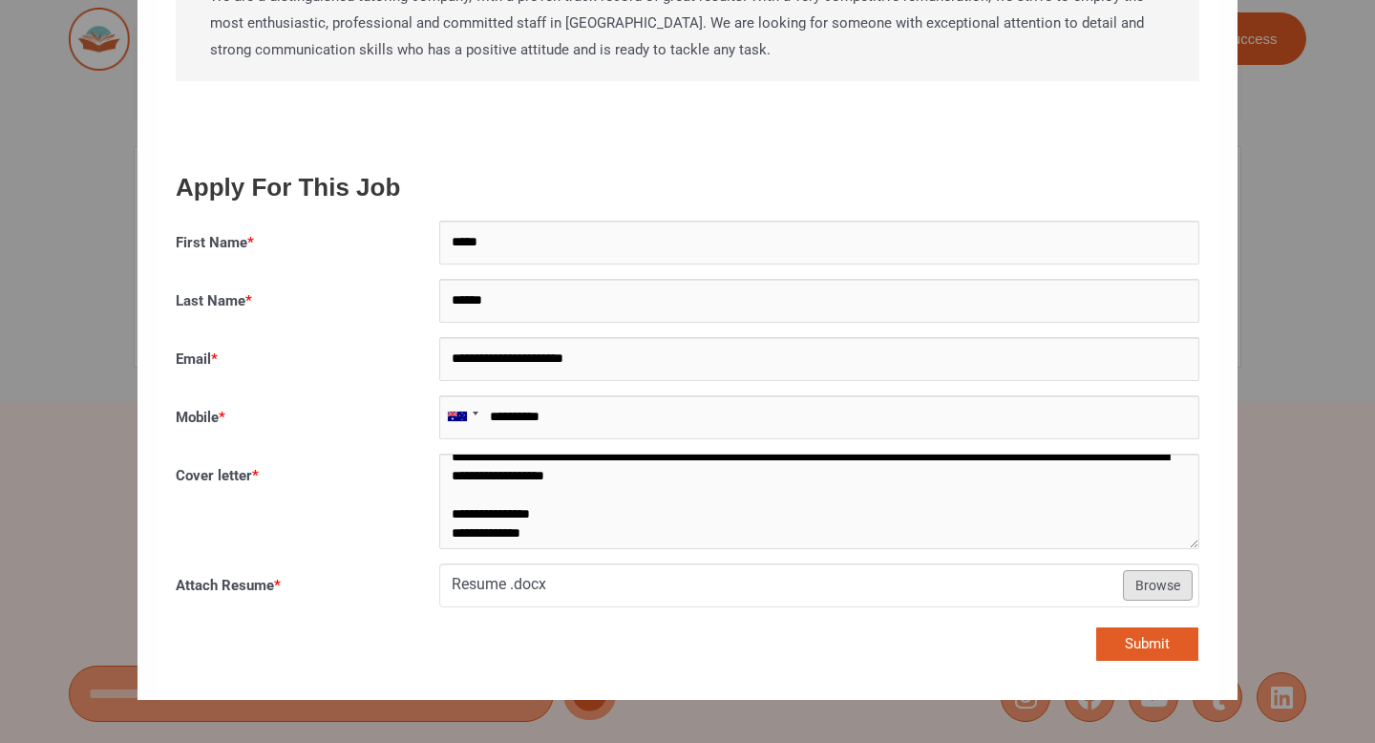
drag, startPoint x: 609, startPoint y: 590, endPoint x: 630, endPoint y: 656, distance: 69.2
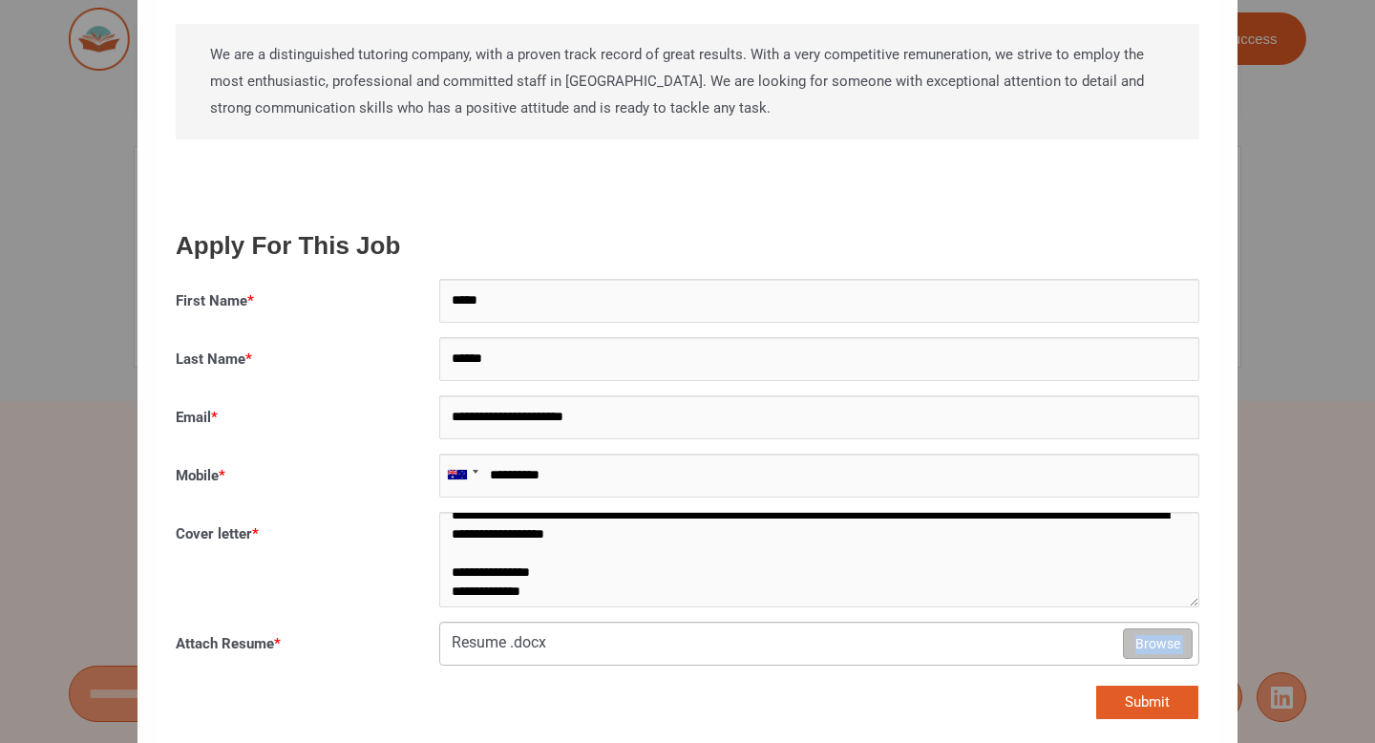
scroll to position [2989, 0]
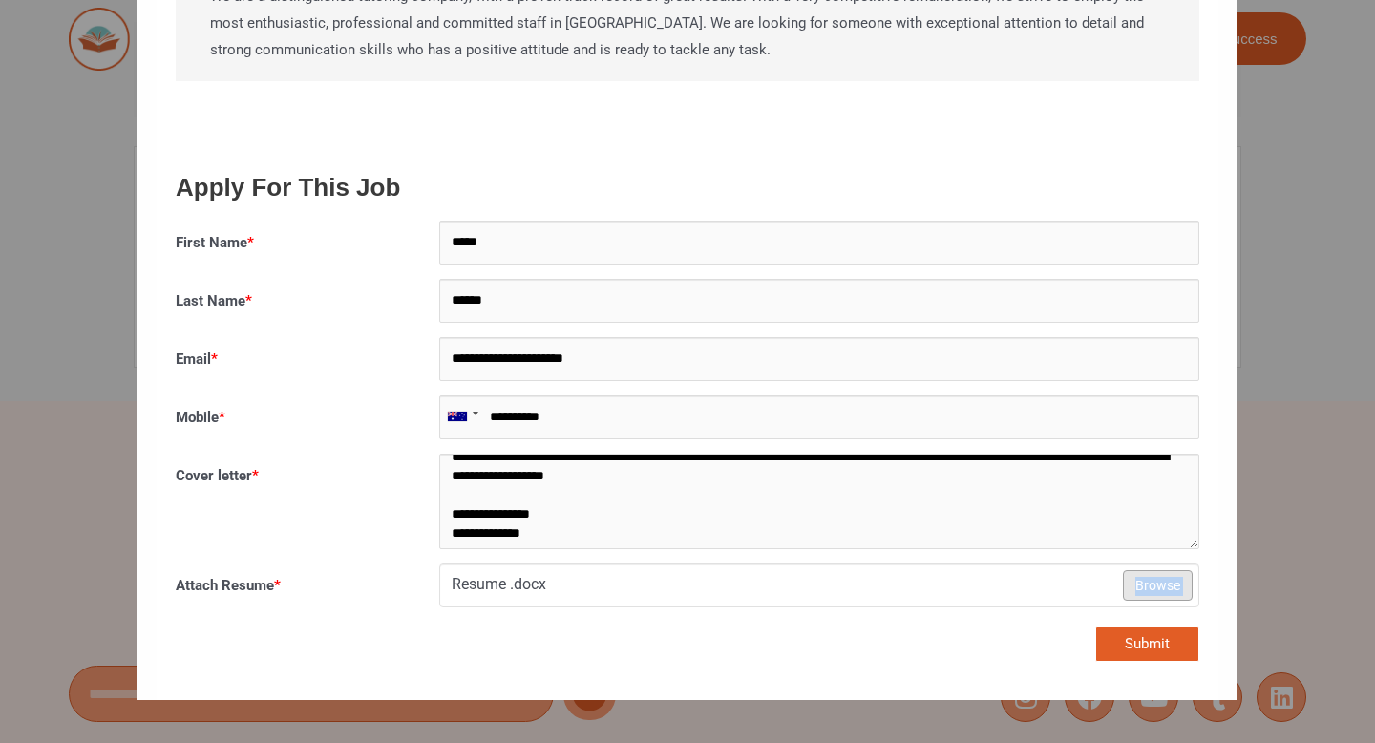
drag, startPoint x: 738, startPoint y: 590, endPoint x: 659, endPoint y: 614, distance: 82.8
click at [652, 616] on div "**********" at bounding box center [687, 451] width 1053 height 460
click at [696, 623] on div "Submit" at bounding box center [687, 651] width 1053 height 59
click at [1161, 627] on button "Submit" at bounding box center [1148, 644] width 104 height 35
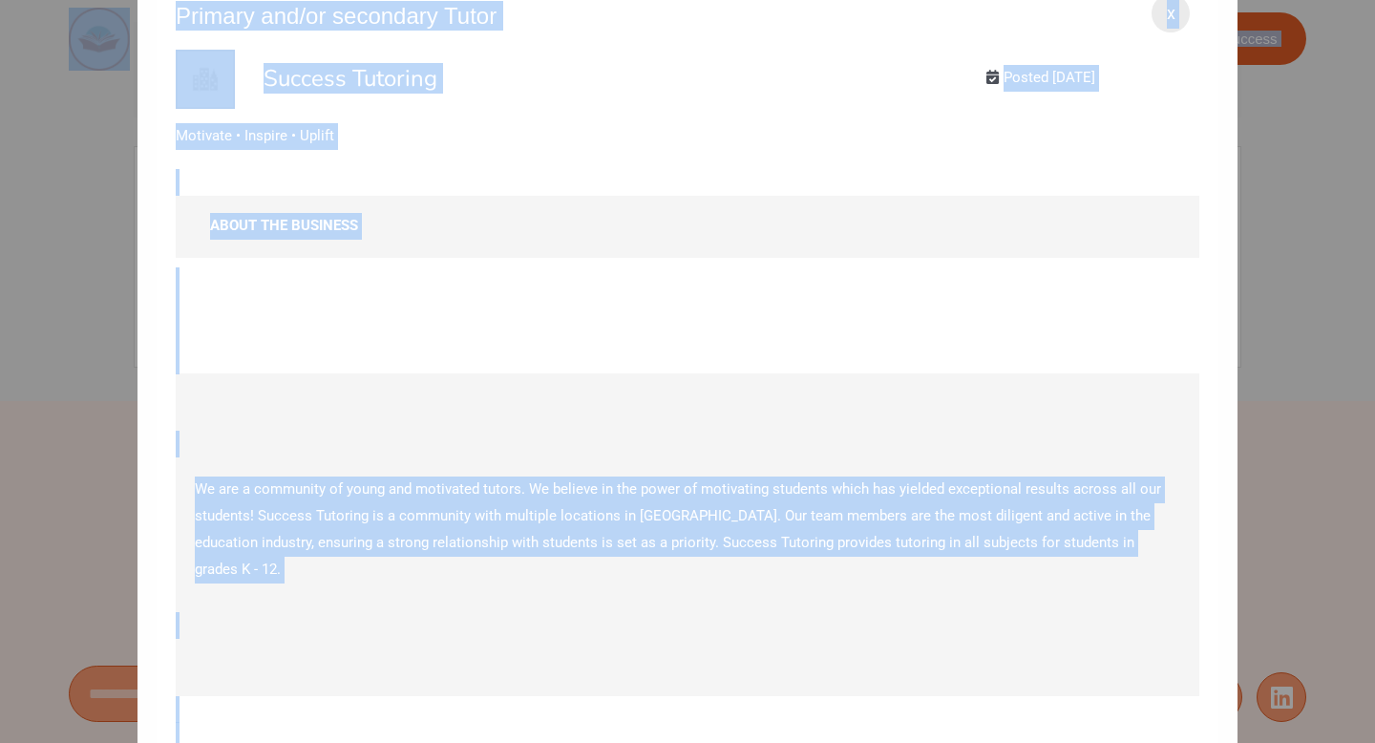
scroll to position [0, 0]
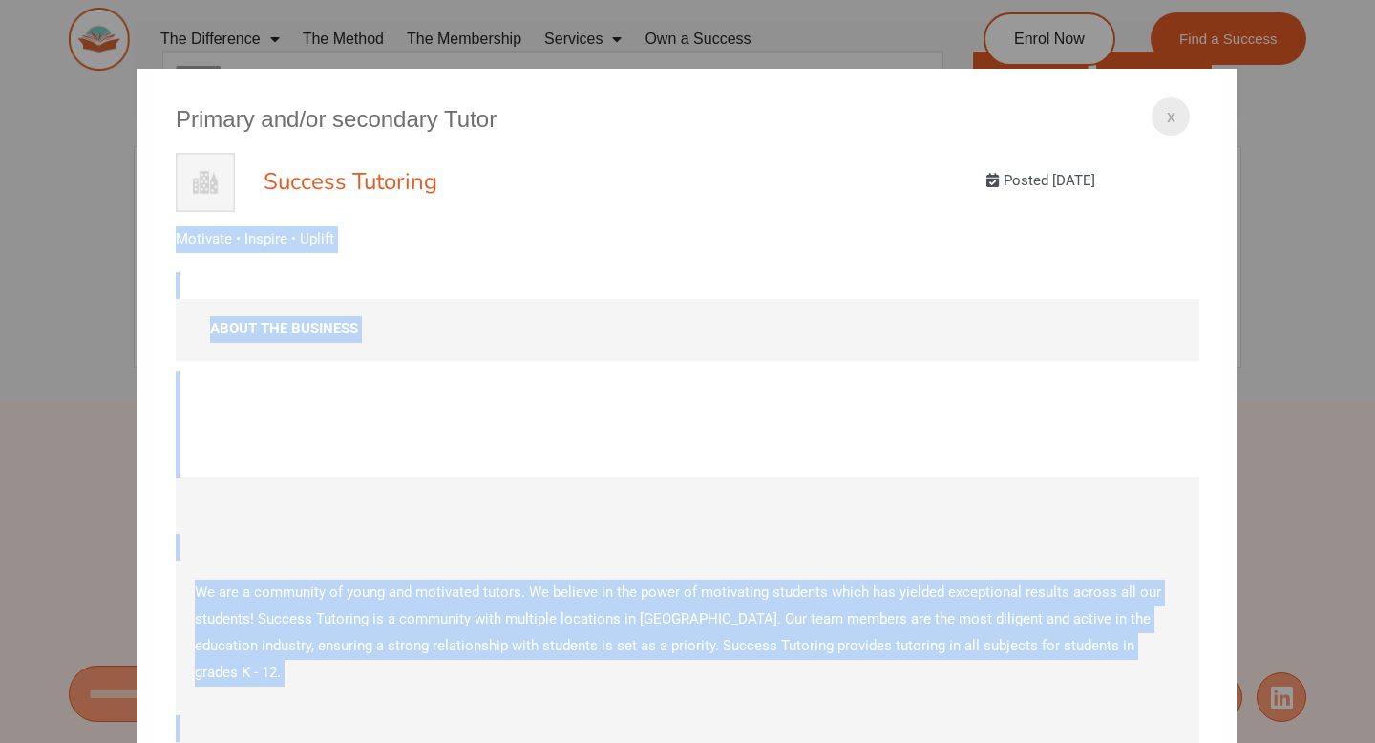
drag, startPoint x: 552, startPoint y: 480, endPoint x: 1079, endPoint y: 221, distance: 587.8
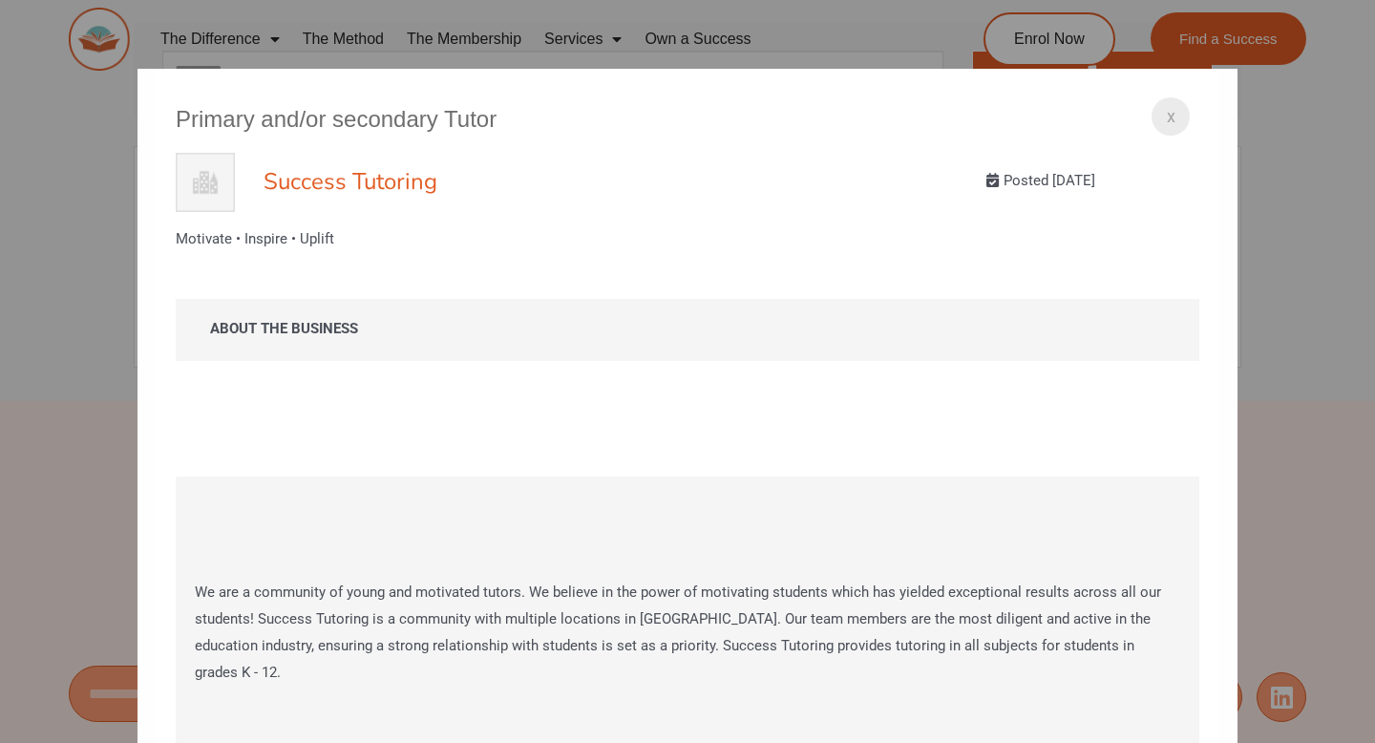
click at [733, 239] on p "Motivate • Inspire • Uplift" at bounding box center [688, 239] width 1024 height 27
click at [1161, 111] on div "x" at bounding box center [1171, 116] width 38 height 38
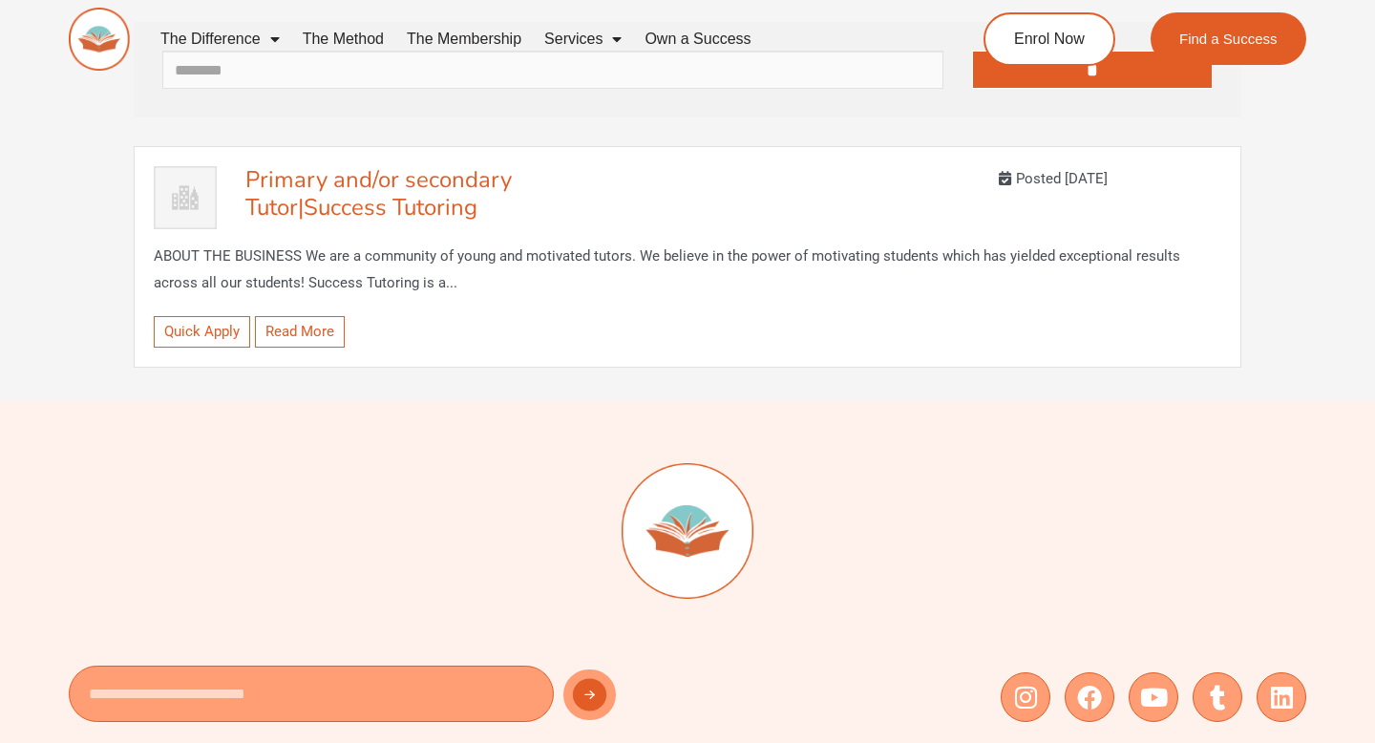
drag, startPoint x: 371, startPoint y: 409, endPoint x: 299, endPoint y: 542, distance: 150.9
click at [299, 542] on div at bounding box center [688, 555] width 1238 height 184
click at [692, 543] on img at bounding box center [688, 531] width 132 height 137
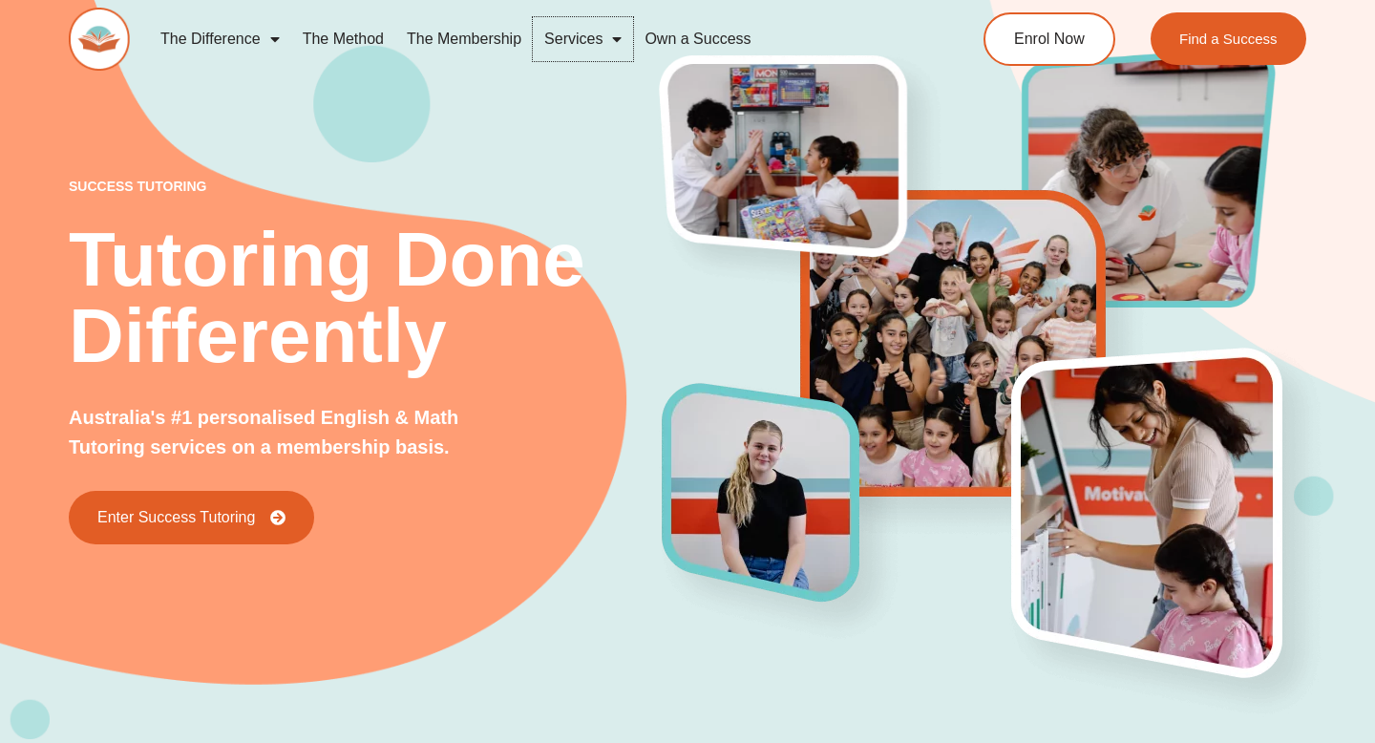
click at [601, 33] on link "Services" at bounding box center [583, 39] width 100 height 44
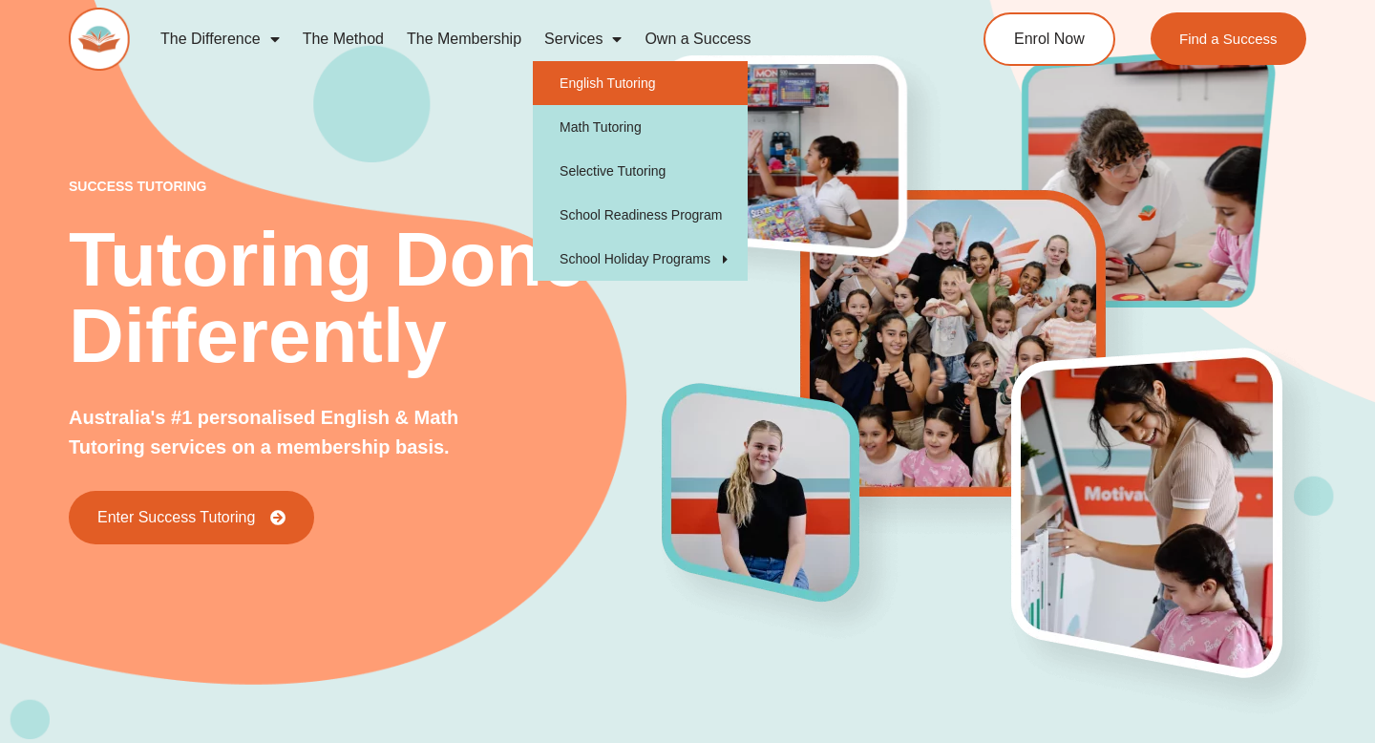
click at [591, 90] on link "English Tutoring" at bounding box center [640, 83] width 215 height 44
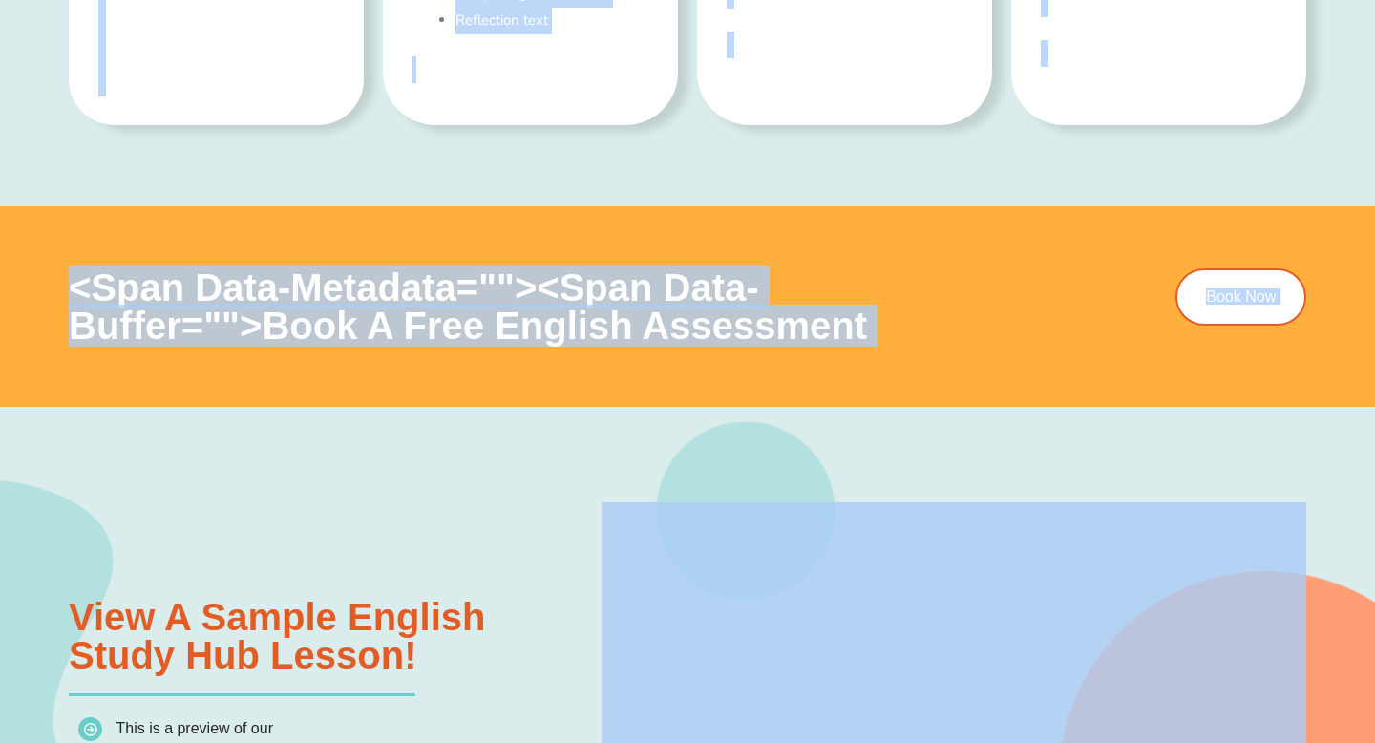
scroll to position [1634, 0]
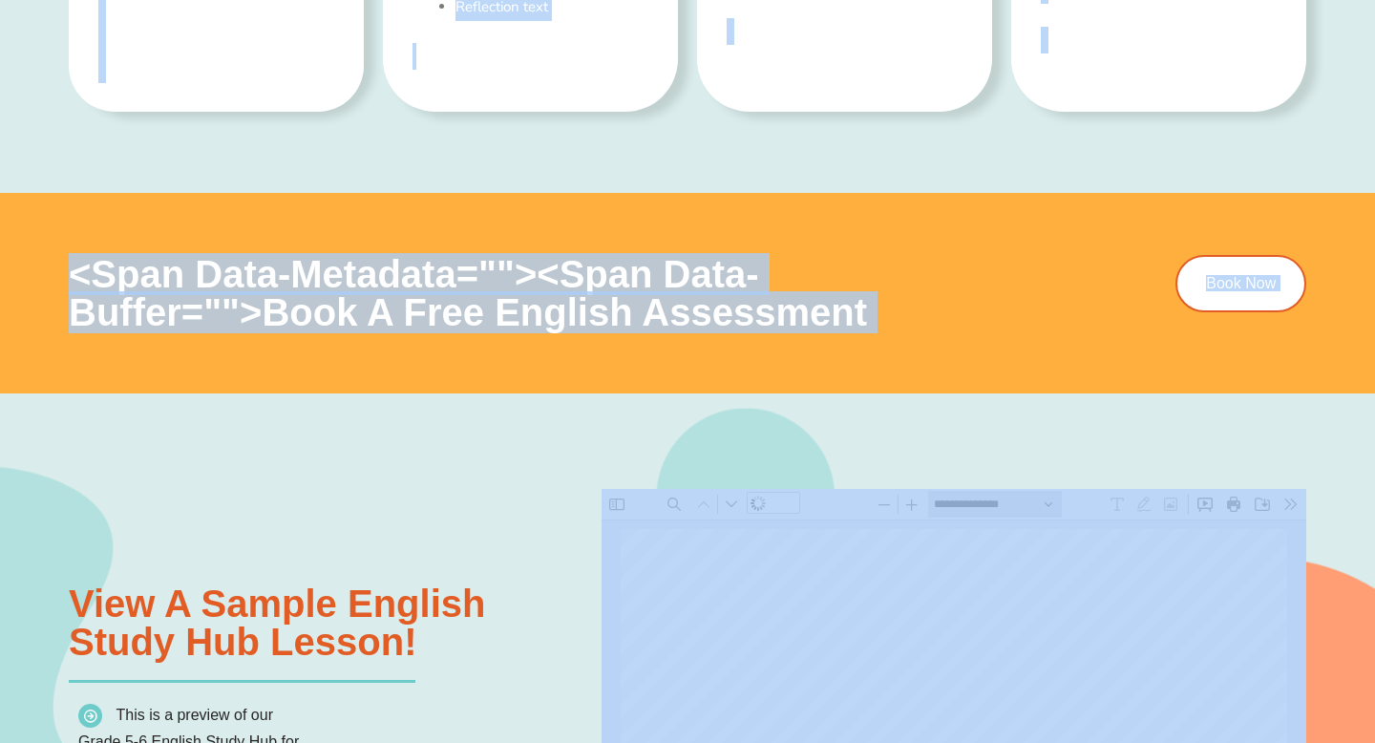
scroll to position [10, 0]
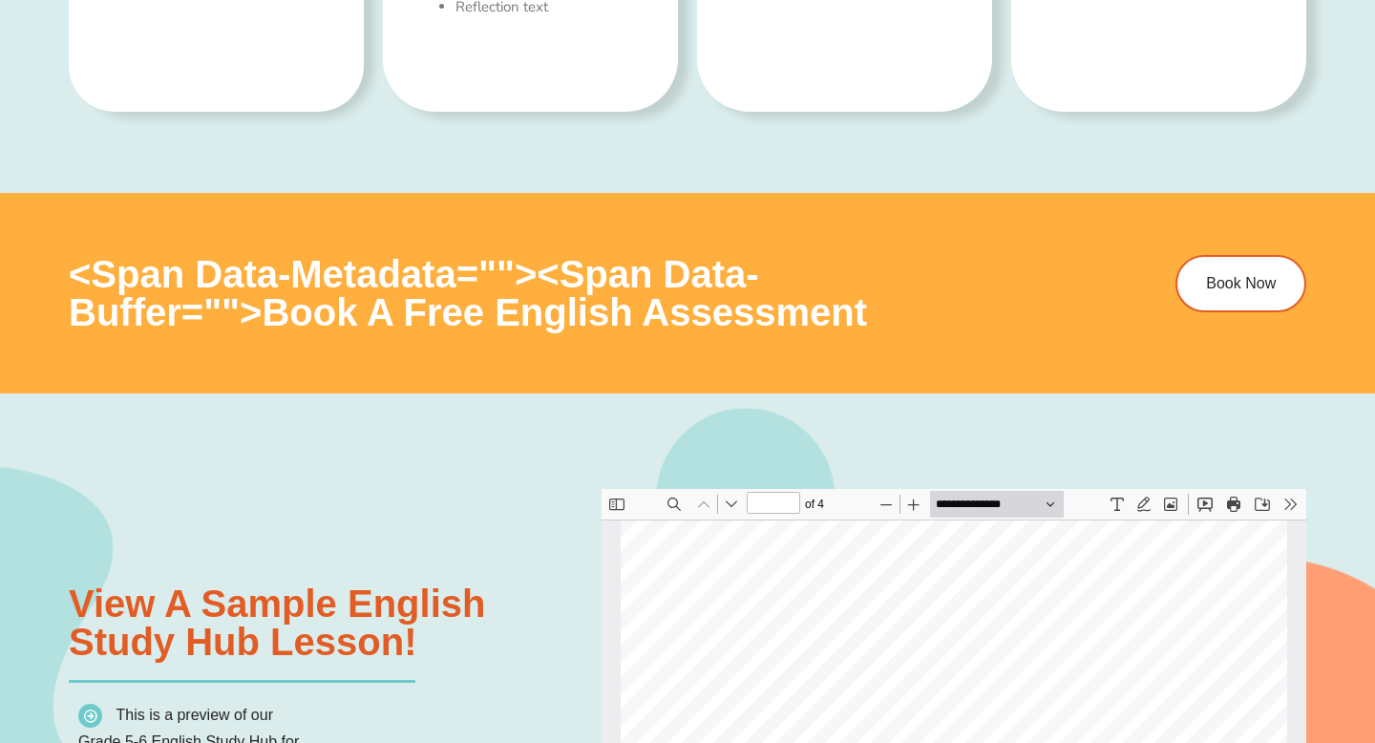
drag, startPoint x: 1470, startPoint y: 918, endPoint x: 698, endPoint y: 701, distance: 801.6
click at [473, 611] on h3 "View a sample english Study Hub lesson!" at bounding box center [335, 623] width 533 height 76
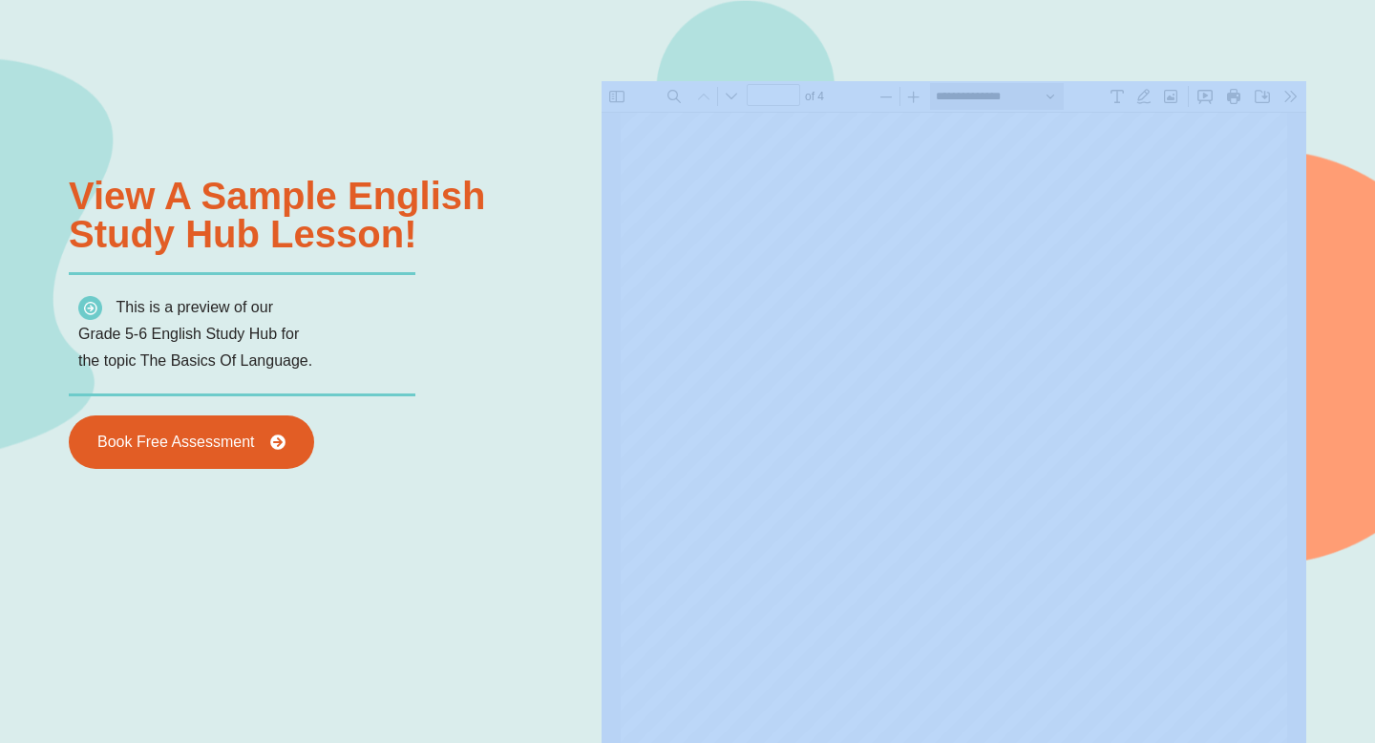
scroll to position [2091, 0]
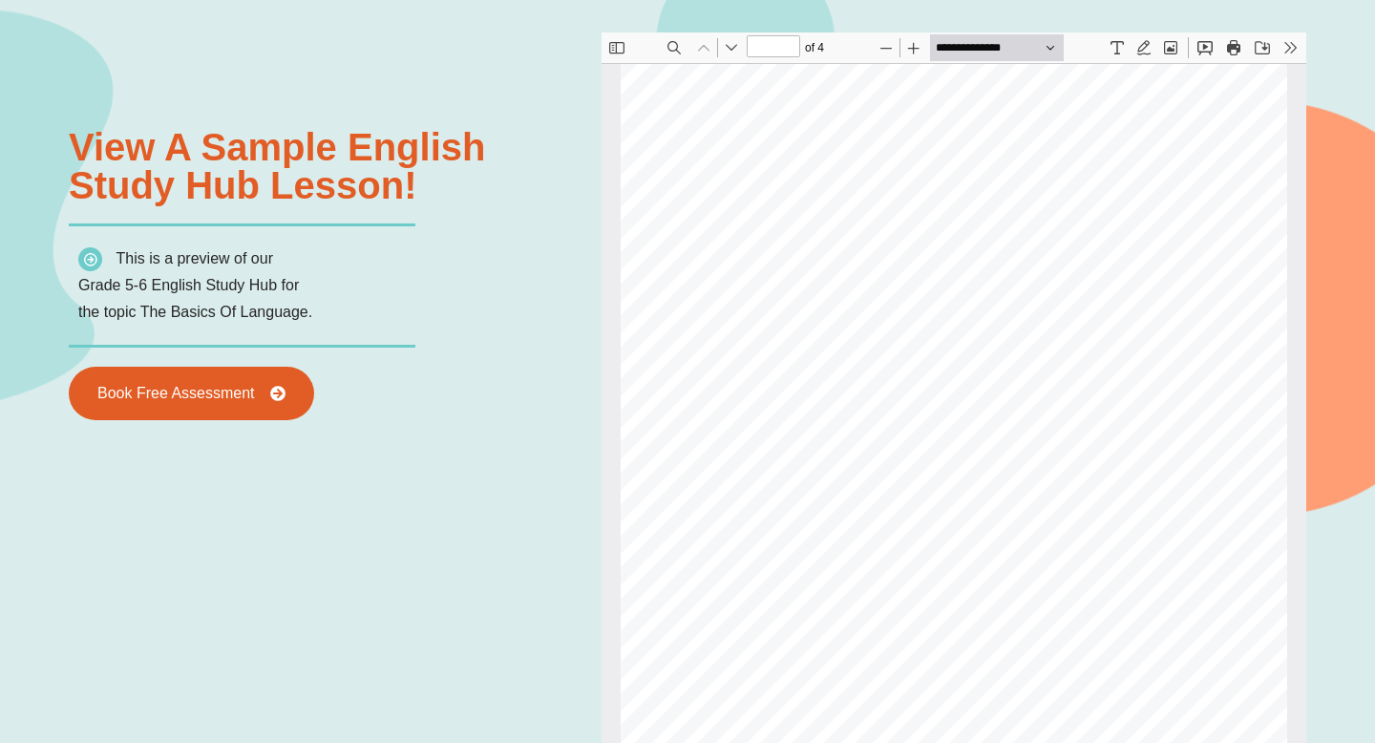
drag, startPoint x: 416, startPoint y: 571, endPoint x: 541, endPoint y: 109, distance: 478.7
click at [541, 108] on div "View a sample english Study Hub lesson! This is a preview of our Grade 5-6 Engl…" at bounding box center [335, 178] width 533 height 483
click at [541, 109] on div "View a sample english Study Hub lesson! This is a preview of our Grade 5-6 Engl…" at bounding box center [335, 178] width 533 height 483
